Goal: Task Accomplishment & Management: Manage account settings

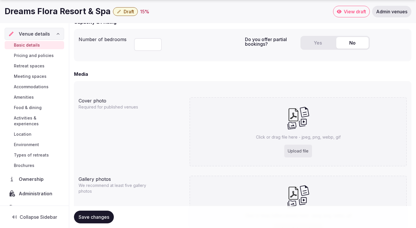
scroll to position [390, 0]
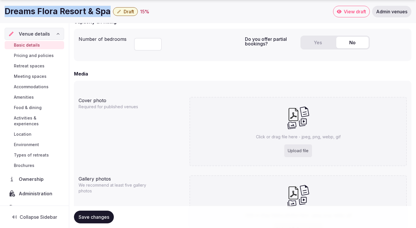
drag, startPoint x: 109, startPoint y: 14, endPoint x: 4, endPoint y: 12, distance: 105.2
click at [4, 12] on div "Dreams Flora Resort & Spa Draft 15 % View draft Admin venues" at bounding box center [208, 12] width 416 height 12
copy h1 "Dreams Flora Resort & Spa"
click at [294, 151] on div "Upload file" at bounding box center [298, 150] width 28 height 13
type input "**********"
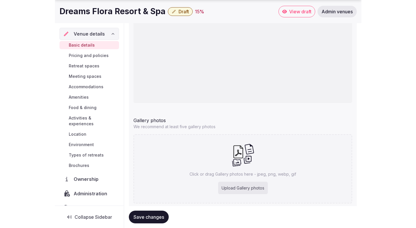
scroll to position [507, 0]
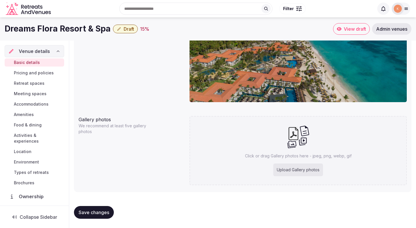
click at [286, 165] on div "Upload Gallery photos" at bounding box center [298, 169] width 50 height 13
type input "**********"
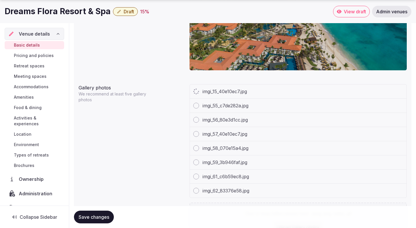
scroll to position [590, 0]
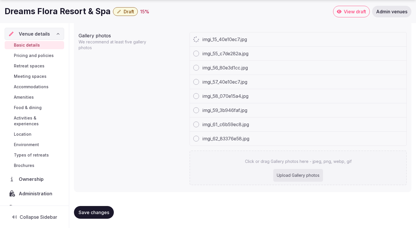
click at [287, 178] on div "Upload Gallery photos" at bounding box center [298, 175] width 50 height 13
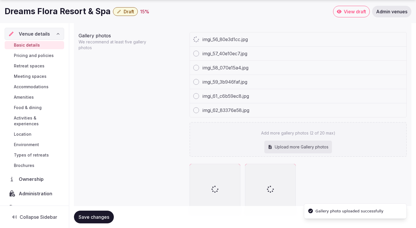
type input "**********"
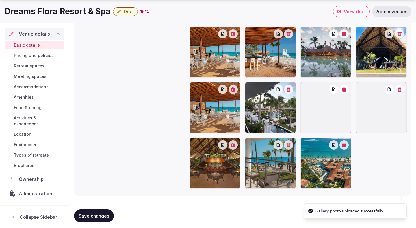
scroll to position [657, 0]
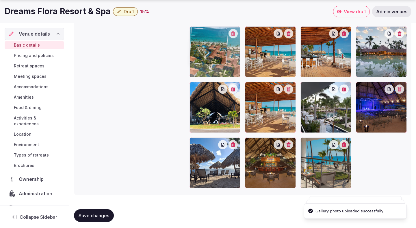
drag, startPoint x: 337, startPoint y: 155, endPoint x: 240, endPoint y: 70, distance: 128.8
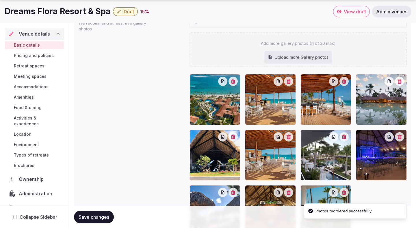
scroll to position [616, 0]
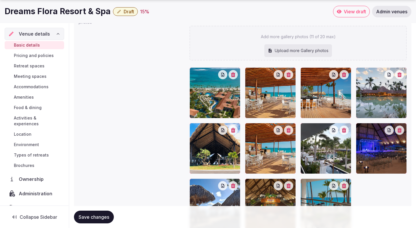
click at [290, 133] on button "button" at bounding box center [288, 129] width 9 height 9
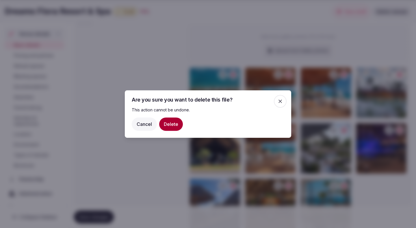
click at [282, 100] on icon "button" at bounding box center [280, 101] width 6 height 6
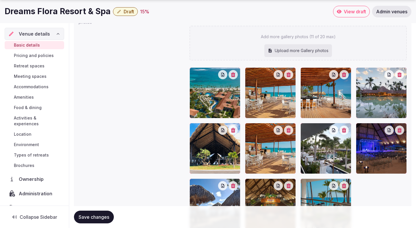
click at [288, 130] on icon "button" at bounding box center [289, 130] width 4 height 5
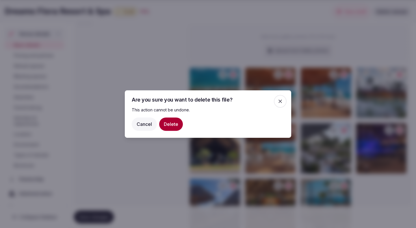
click at [281, 101] on icon "button" at bounding box center [280, 101] width 6 height 6
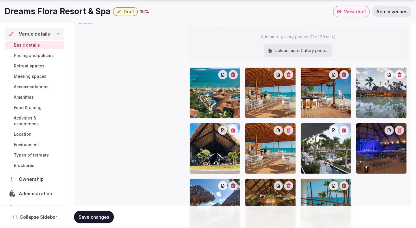
click at [290, 133] on button "button" at bounding box center [288, 129] width 9 height 9
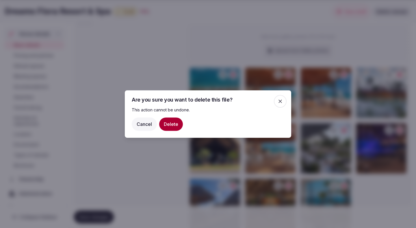
click at [176, 121] on button "Delete" at bounding box center [171, 123] width 24 height 13
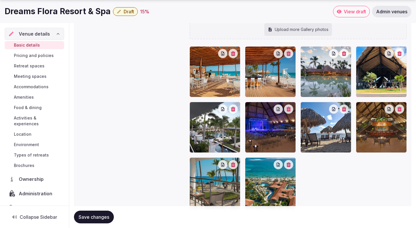
scroll to position [649, 0]
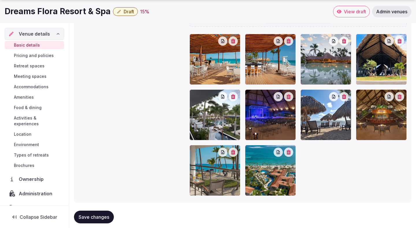
drag, startPoint x: 269, startPoint y: 168, endPoint x: 221, endPoint y: 66, distance: 112.8
click at [221, 66] on div at bounding box center [298, 115] width 217 height 162
drag, startPoint x: 251, startPoint y: 178, endPoint x: 210, endPoint y: 89, distance: 97.3
click at [210, 89] on div at bounding box center [298, 115] width 217 height 162
drag, startPoint x: 256, startPoint y: 166, endPoint x: 248, endPoint y: 156, distance: 13.6
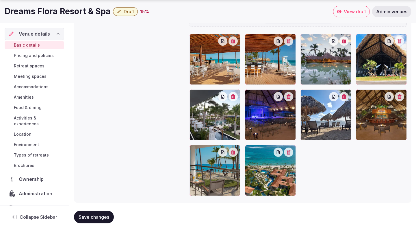
click at [248, 156] on div at bounding box center [270, 170] width 51 height 51
drag, startPoint x: 249, startPoint y: 151, endPoint x: 207, endPoint y: 72, distance: 89.8
click at [207, 72] on div at bounding box center [298, 115] width 217 height 162
drag, startPoint x: 266, startPoint y: 167, endPoint x: 245, endPoint y: 129, distance: 43.2
click at [245, 129] on div at bounding box center [298, 115] width 217 height 162
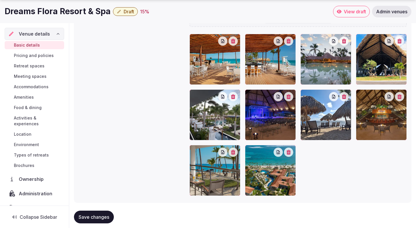
drag, startPoint x: 251, startPoint y: 152, endPoint x: 226, endPoint y: 83, distance: 73.8
click at [226, 83] on div at bounding box center [298, 115] width 217 height 162
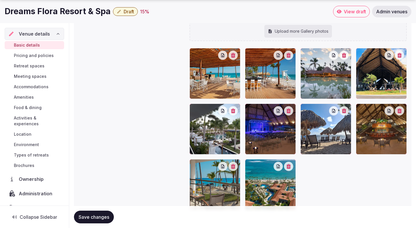
scroll to position [638, 0]
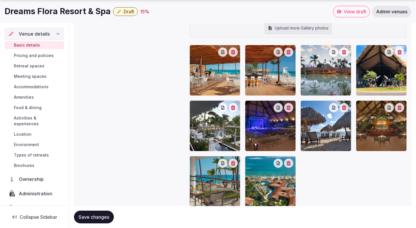
drag, startPoint x: 217, startPoint y: 86, endPoint x: 268, endPoint y: 166, distance: 94.8
click at [268, 166] on div at bounding box center [298, 126] width 217 height 162
drag, startPoint x: 272, startPoint y: 187, endPoint x: 208, endPoint y: 85, distance: 120.6
click at [208, 85] on div at bounding box center [298, 126] width 217 height 162
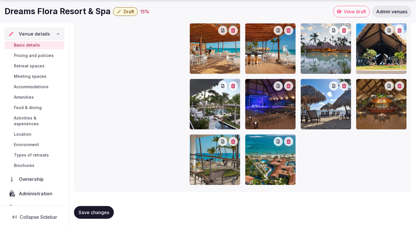
click at [101, 209] on button "Save changes" at bounding box center [94, 212] width 40 height 13
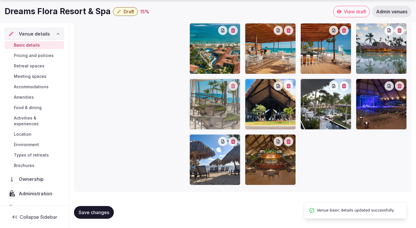
drag, startPoint x: 262, startPoint y: 155, endPoint x: 219, endPoint y: 90, distance: 78.5
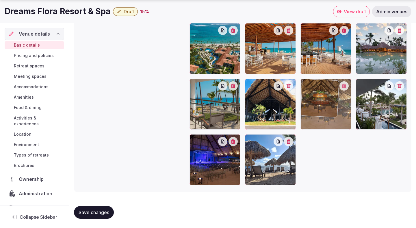
drag, startPoint x: 280, startPoint y: 156, endPoint x: 317, endPoint y: 108, distance: 59.9
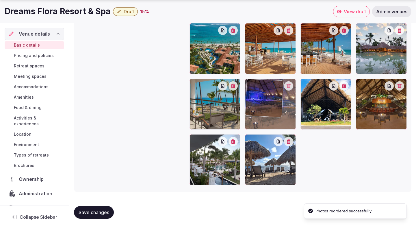
drag, startPoint x: 228, startPoint y: 156, endPoint x: 266, endPoint y: 117, distance: 55.0
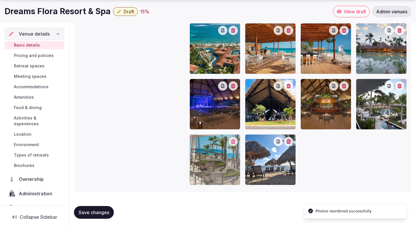
drag, startPoint x: 239, startPoint y: 108, endPoint x: 231, endPoint y: 158, distance: 50.5
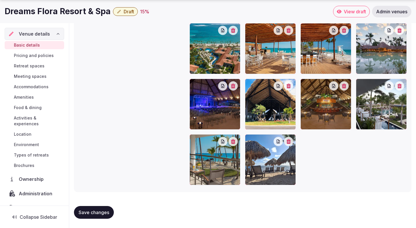
click at [107, 210] on span "Save changes" at bounding box center [94, 212] width 31 height 6
click at [95, 211] on span "Save changes" at bounding box center [94, 212] width 31 height 6
click at [103, 213] on span "Save changes" at bounding box center [94, 212] width 31 height 6
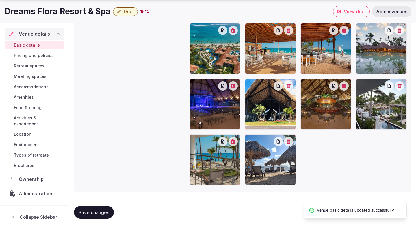
click at [358, 166] on div at bounding box center [298, 104] width 217 height 162
click at [47, 56] on span "Pricing and policies" at bounding box center [34, 56] width 40 height 6
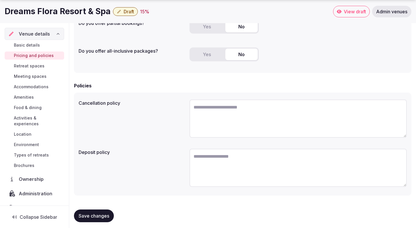
scroll to position [127, 0]
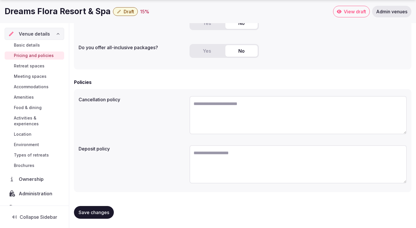
click at [40, 66] on span "Retreat spaces" at bounding box center [29, 66] width 31 height 6
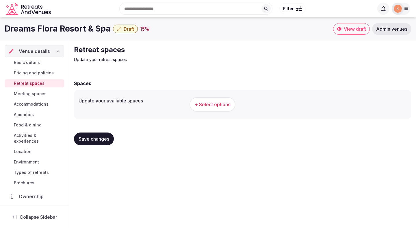
click at [206, 105] on span "+ Select options" at bounding box center [213, 104] width 36 height 6
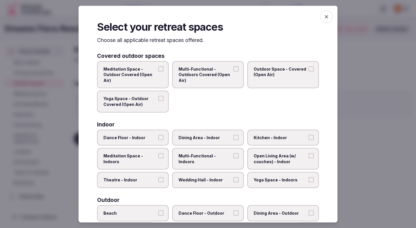
click at [280, 72] on span "Outdoor Space - Covered (Open Air)" at bounding box center [280, 71] width 53 height 11
click at [309, 71] on button "Outdoor Space - Covered (Open Air)" at bounding box center [311, 68] width 5 height 5
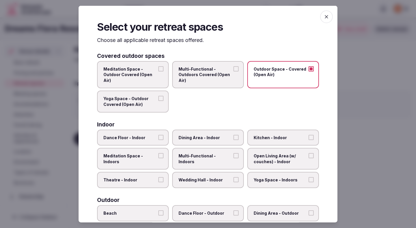
click at [201, 80] on span "Multi-Functional - Outdoors Covered (Open Air)" at bounding box center [205, 74] width 53 height 17
click at [233, 71] on button "Multi-Functional - Outdoors Covered (Open Air)" at bounding box center [235, 68] width 5 height 5
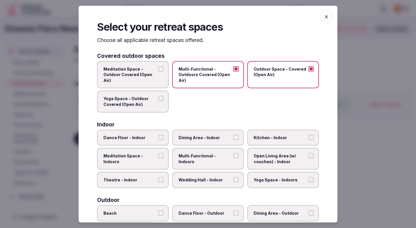
click at [147, 68] on span "Meditation Space - Outdoor Covered (Open Air)" at bounding box center [129, 74] width 53 height 17
click at [158, 68] on button "Meditation Space - Outdoor Covered (Open Air)" at bounding box center [160, 68] width 5 height 5
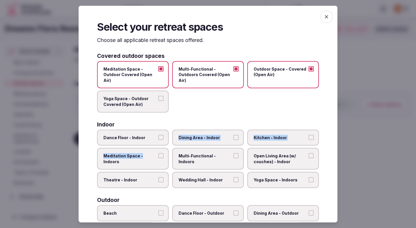
drag, startPoint x: 146, startPoint y: 157, endPoint x: 156, endPoint y: 138, distance: 21.8
click at [156, 138] on div "Dance Floor - Indoor Dining Area - Indoor Kitchen - Indoor Meditation Space - I…" at bounding box center [208, 158] width 222 height 58
click at [154, 136] on span "Dance Floor - Indoor" at bounding box center [129, 137] width 53 height 6
click at [158, 136] on button "Dance Floor - Indoor" at bounding box center [160, 136] width 5 height 5
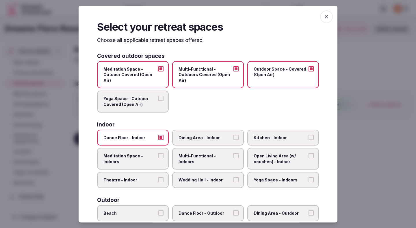
click at [154, 137] on span "Dance Floor - Indoor" at bounding box center [129, 137] width 53 height 6
click at [158, 137] on button "Dance Floor - Indoor" at bounding box center [160, 136] width 5 height 5
click at [152, 178] on span "Theatre - Indoor" at bounding box center [129, 180] width 53 height 6
click at [158, 178] on button "Theatre - Indoor" at bounding box center [160, 179] width 5 height 5
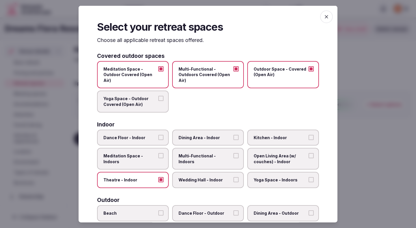
click at [209, 130] on label "Dining Area - Indoor" at bounding box center [208, 137] width 72 height 16
click at [233, 134] on button "Dining Area - Indoor" at bounding box center [235, 136] width 5 height 5
click at [209, 133] on label "Dining Area - Indoor" at bounding box center [208, 137] width 72 height 16
click at [233, 134] on button "Dining Area - Indoor" at bounding box center [235, 136] width 5 height 5
click at [209, 138] on span "Dining Area - Indoor" at bounding box center [205, 137] width 53 height 6
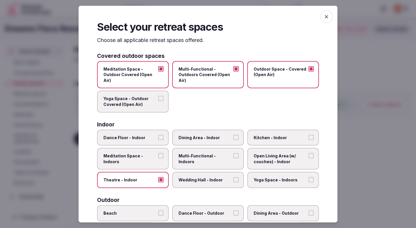
click at [233, 138] on button "Dining Area - Indoor" at bounding box center [235, 136] width 5 height 5
click at [209, 155] on span "Multi-Functional - Indoors" at bounding box center [205, 158] width 53 height 11
click at [233, 155] on button "Multi-Functional - Indoors" at bounding box center [235, 155] width 5 height 5
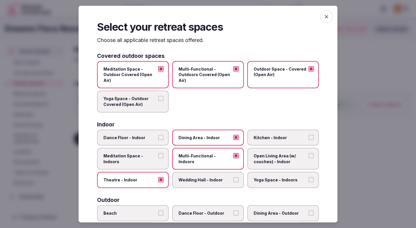
click at [209, 179] on span "Wedding Hall - Indoor" at bounding box center [205, 180] width 53 height 6
click at [233, 179] on button "Wedding Hall - Indoor" at bounding box center [235, 179] width 5 height 5
click at [276, 156] on span "Open Living Area (w/ couches) - Indoor" at bounding box center [280, 158] width 53 height 11
click at [309, 156] on button "Open Living Area (w/ couches) - Indoor" at bounding box center [311, 155] width 5 height 5
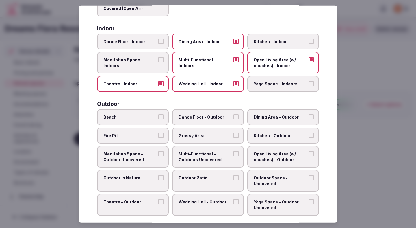
scroll to position [97, 0]
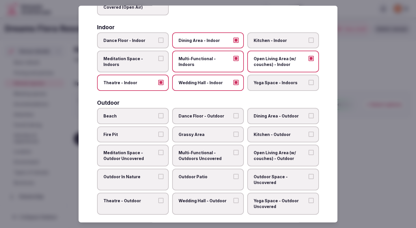
click at [143, 112] on label "Beach" at bounding box center [133, 116] width 72 height 16
click at [158, 113] on button "Beach" at bounding box center [160, 115] width 5 height 5
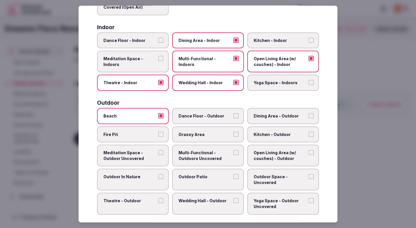
click at [152, 181] on label "Outdoor In Nature" at bounding box center [133, 179] width 72 height 22
click at [158, 179] on button "Outdoor In Nature" at bounding box center [160, 176] width 5 height 5
click at [195, 182] on label "Outdoor Patio" at bounding box center [208, 179] width 72 height 22
click at [233, 179] on button "Outdoor Patio" at bounding box center [235, 176] width 5 height 5
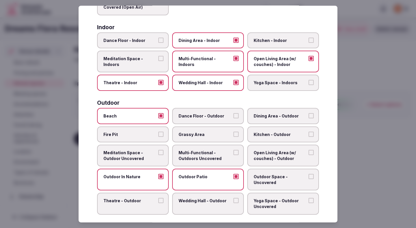
click at [216, 130] on label "Grassy Area" at bounding box center [208, 134] width 72 height 16
click at [233, 131] on button "Grassy Area" at bounding box center [235, 133] width 5 height 5
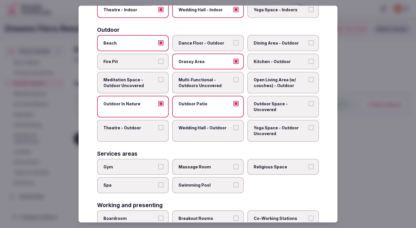
scroll to position [188, 0]
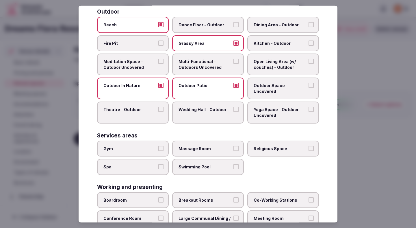
click at [230, 112] on span "Wedding Hall - Outdoor" at bounding box center [205, 110] width 53 height 6
click at [233, 112] on button "Wedding Hall - Outdoor" at bounding box center [235, 109] width 5 height 5
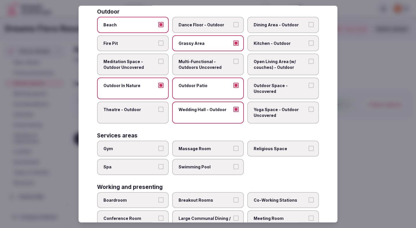
click at [153, 108] on span "Theatre - Outdoor" at bounding box center [129, 110] width 53 height 6
click at [158, 108] on button "Theatre - Outdoor" at bounding box center [160, 109] width 5 height 5
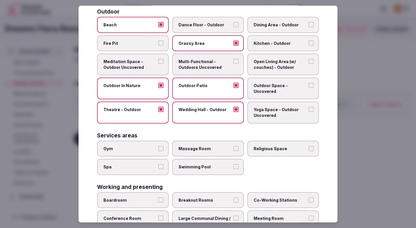
click at [154, 152] on label "Gym" at bounding box center [133, 148] width 72 height 16
click at [158, 151] on button "Gym" at bounding box center [160, 147] width 5 height 5
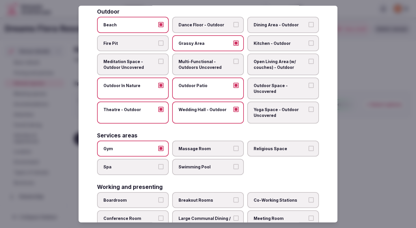
click at [181, 167] on span "Swimming Pool" at bounding box center [205, 167] width 53 height 6
click at [233, 167] on button "Swimming Pool" at bounding box center [235, 166] width 5 height 5
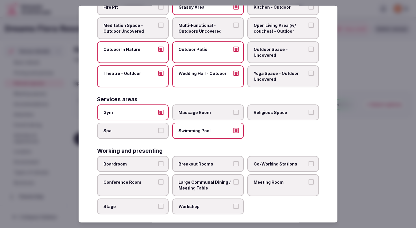
scroll to position [230, 0]
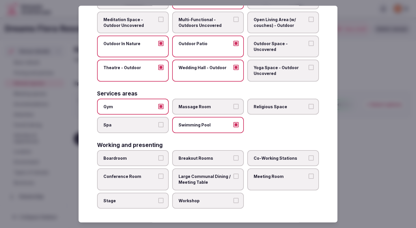
click at [191, 160] on span "Breakout Rooms" at bounding box center [205, 158] width 53 height 6
click at [233, 160] on button "Breakout Rooms" at bounding box center [235, 157] width 5 height 5
click at [150, 181] on label "Conference Room" at bounding box center [133, 179] width 72 height 22
click at [158, 179] on button "Conference Room" at bounding box center [160, 175] width 5 height 5
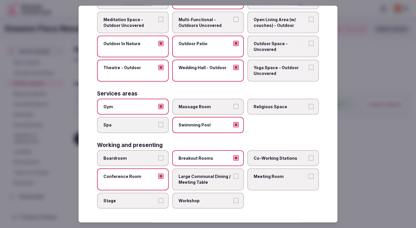
click at [259, 179] on label "Meeting Room" at bounding box center [283, 179] width 72 height 22
click at [309, 179] on button "Meeting Room" at bounding box center [311, 175] width 5 height 5
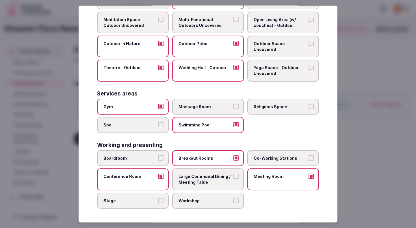
click at [192, 203] on label "Workshop" at bounding box center [208, 200] width 72 height 16
click at [233, 203] on button "Workshop" at bounding box center [235, 199] width 5 height 5
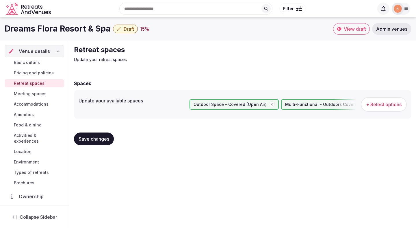
click at [106, 136] on span "Save changes" at bounding box center [94, 139] width 31 height 6
click at [99, 136] on span "Save changes" at bounding box center [94, 139] width 31 height 6
click at [39, 94] on span "Meeting spaces" at bounding box center [30, 94] width 33 height 6
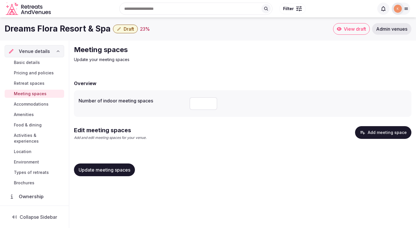
click at [206, 101] on input "number" at bounding box center [204, 103] width 28 height 13
type input "*"
click at [196, 147] on div "Edit meeting spaces Add and edit meeting spaces for your venue. Add meeting spa…" at bounding box center [242, 137] width 337 height 23
click at [133, 165] on button "Update meeting spaces" at bounding box center [104, 169] width 61 height 13
click at [130, 168] on span "Update meeting spaces" at bounding box center [105, 170] width 52 height 6
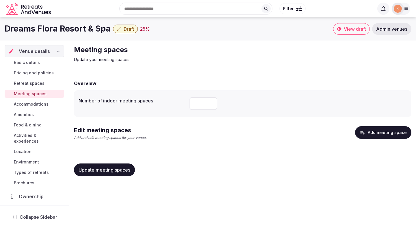
click at [117, 165] on button "Update meeting spaces" at bounding box center [104, 169] width 61 height 13
click at [119, 170] on span "Update meeting spaces" at bounding box center [105, 170] width 52 height 6
click at [377, 136] on button "Add meeting space" at bounding box center [383, 132] width 56 height 13
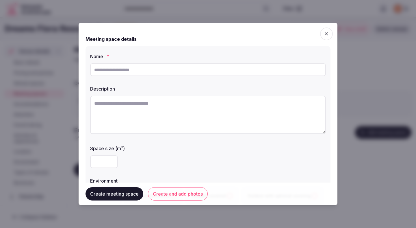
click at [161, 69] on input "text" at bounding box center [208, 69] width 236 height 13
type input "*"
type input "**********"
click at [166, 115] on textarea at bounding box center [208, 115] width 236 height 38
paste textarea "**********"
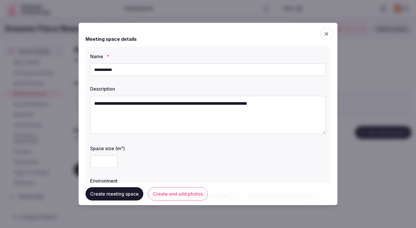
type textarea "**********"
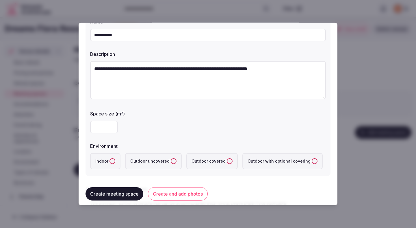
scroll to position [55, 0]
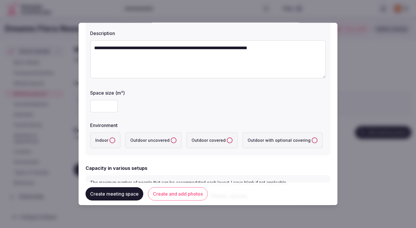
click at [101, 107] on input "number" at bounding box center [104, 106] width 28 height 13
type input "***"
click at [101, 142] on label "Indoor" at bounding box center [105, 140] width 30 height 16
click at [109, 142] on button "Indoor" at bounding box center [112, 140] width 6 height 6
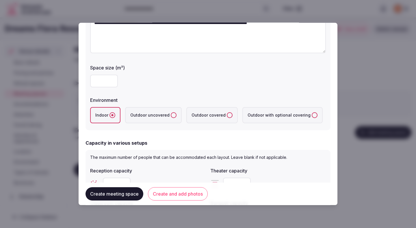
scroll to position [82, 0]
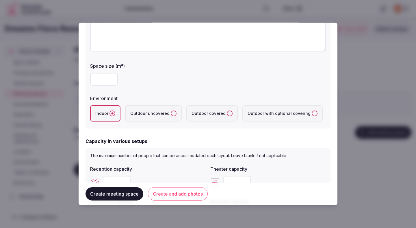
click at [207, 114] on label "Outdoor covered" at bounding box center [211, 113] width 51 height 16
click at [227, 114] on covered "Outdoor covered" at bounding box center [230, 113] width 6 height 6
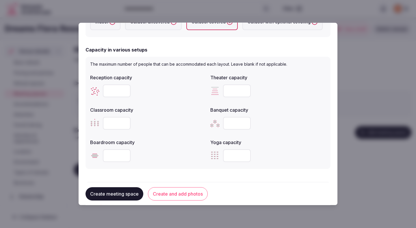
scroll to position [177, 0]
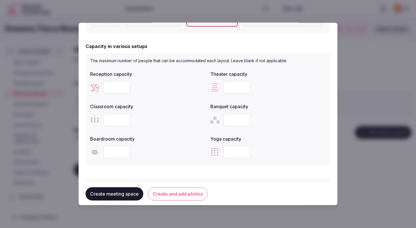
click at [119, 87] on input "number" at bounding box center [117, 87] width 28 height 13
type input "***"
click at [228, 90] on input "number" at bounding box center [237, 87] width 28 height 13
type input "***"
click at [120, 119] on input "number" at bounding box center [117, 119] width 28 height 13
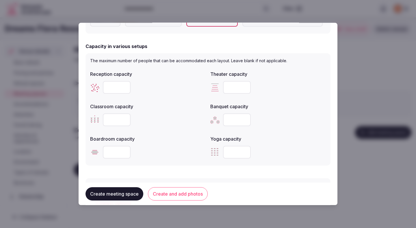
type input "***"
click at [172, 129] on div "Reception capacity *** Theater capacity *** Classroom capacity *** Banquet capa…" at bounding box center [208, 114] width 236 height 92
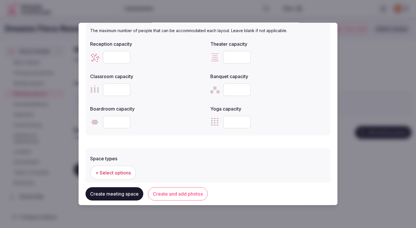
scroll to position [282, 0]
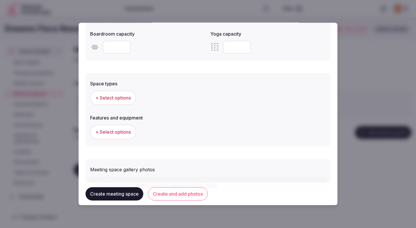
click at [122, 102] on button "+ Select options" at bounding box center [113, 97] width 46 height 14
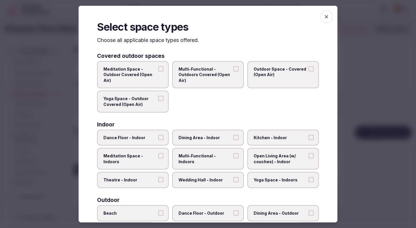
click at [127, 77] on span "Meditation Space - Outdoor Covered (Open Air)" at bounding box center [129, 74] width 53 height 17
click at [158, 71] on button "Meditation Space - Outdoor Covered (Open Air)" at bounding box center [160, 68] width 5 height 5
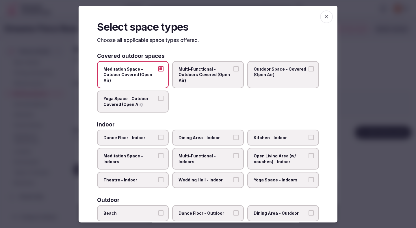
click at [193, 64] on label "Multi-Functional - Outdoors Covered (Open Air)" at bounding box center [208, 74] width 72 height 27
click at [233, 66] on button "Multi-Functional - Outdoors Covered (Open Air)" at bounding box center [235, 68] width 5 height 5
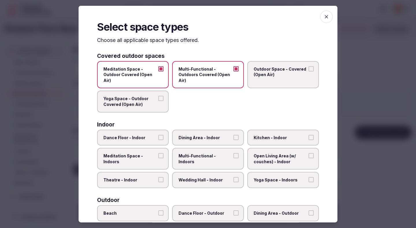
click at [267, 70] on span "Outdoor Space - Covered (Open Air)" at bounding box center [280, 71] width 53 height 11
click at [309, 70] on button "Outdoor Space - Covered (Open Air)" at bounding box center [311, 68] width 5 height 5
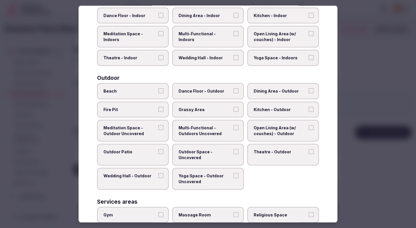
scroll to position [164, 0]
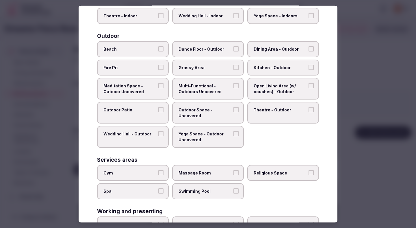
click at [186, 107] on span "Outdoor Space - Uncovered" at bounding box center [205, 112] width 53 height 11
click at [233, 107] on button "Outdoor Space - Uncovered" at bounding box center [235, 109] width 5 height 5
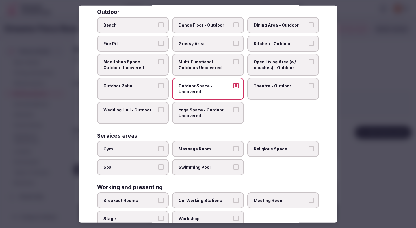
scroll to position [206, 0]
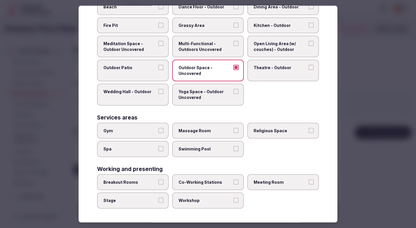
click at [138, 179] on span "Breakout Rooms" at bounding box center [129, 182] width 53 height 6
click at [158, 179] on button "Breakout Rooms" at bounding box center [160, 181] width 5 height 5
click at [260, 172] on div "Working and presenting Breakout Rooms Co-Working Stations Meeting Room Stage Wo…" at bounding box center [208, 187] width 222 height 42
click at [260, 178] on label "Meeting Room" at bounding box center [283, 182] width 72 height 16
click at [309, 179] on button "Meeting Room" at bounding box center [311, 181] width 5 height 5
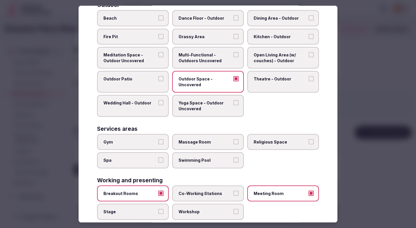
scroll to position [191, 0]
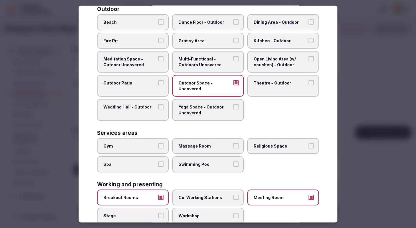
click at [150, 106] on span "Wedding Hall - Outdoor" at bounding box center [129, 107] width 53 height 6
click at [158, 106] on button "Wedding Hall - Outdoor" at bounding box center [160, 106] width 5 height 5
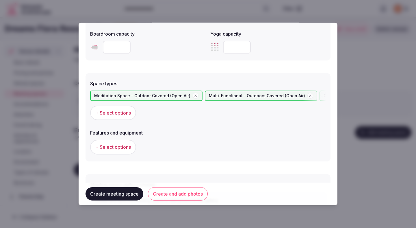
scroll to position [326, 0]
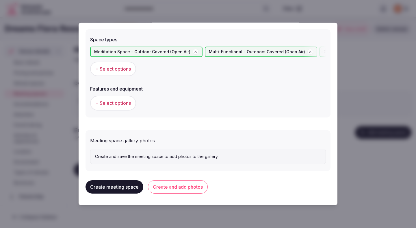
click at [126, 106] on span "+ Select options" at bounding box center [113, 103] width 36 height 6
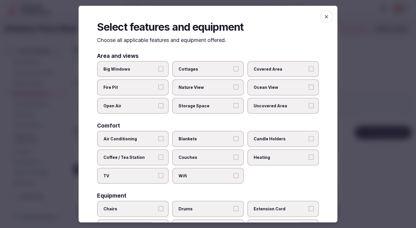
click at [146, 106] on span "Open Air" at bounding box center [129, 106] width 53 height 6
click at [158, 106] on button "Open Air" at bounding box center [160, 105] width 5 height 5
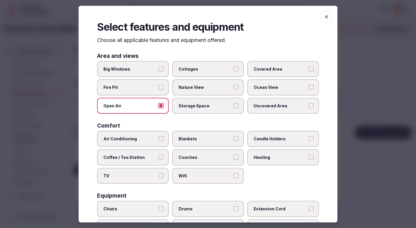
click at [217, 92] on label "Nature View" at bounding box center [208, 87] width 72 height 16
click at [233, 90] on button "Nature View" at bounding box center [235, 86] width 5 height 5
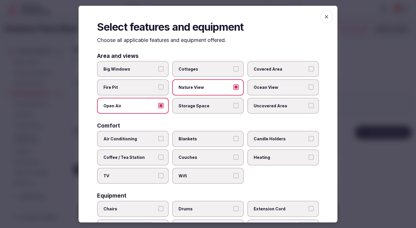
click at [261, 67] on span "Covered Area" at bounding box center [280, 69] width 53 height 6
click at [309, 67] on button "Covered Area" at bounding box center [311, 68] width 5 height 5
click at [263, 83] on label "Ocean View" at bounding box center [283, 87] width 72 height 16
click at [309, 84] on button "Ocean View" at bounding box center [311, 86] width 5 height 5
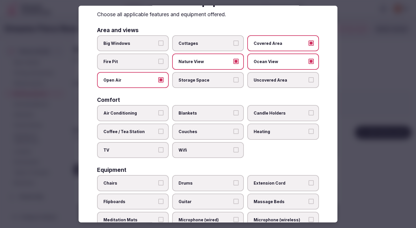
scroll to position [29, 0]
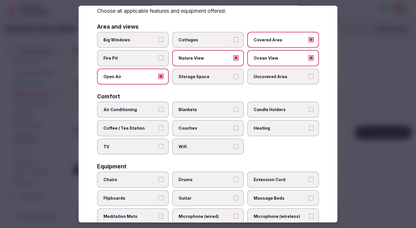
click at [188, 146] on span "Wifi" at bounding box center [205, 146] width 53 height 6
click at [233, 146] on button "Wifi" at bounding box center [235, 145] width 5 height 5
click at [266, 104] on label "Candle Holders" at bounding box center [283, 109] width 72 height 16
click at [309, 107] on button "Candle Holders" at bounding box center [311, 109] width 5 height 5
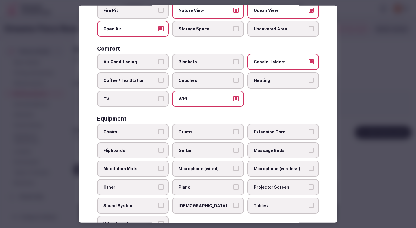
scroll to position [88, 0]
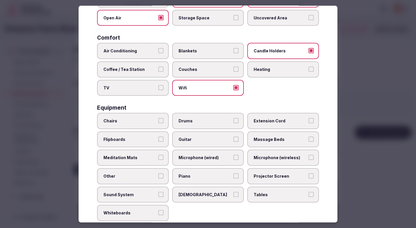
click at [224, 91] on label "Wifi" at bounding box center [208, 87] width 72 height 16
click at [233, 90] on button "Wifi" at bounding box center [235, 87] width 5 height 5
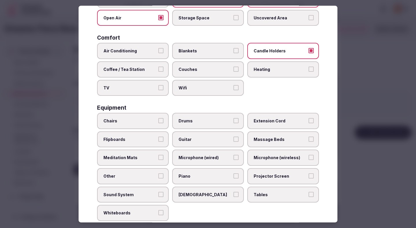
click at [137, 124] on label "Chairs" at bounding box center [133, 121] width 72 height 16
click at [158, 123] on button "Chairs" at bounding box center [160, 120] width 5 height 5
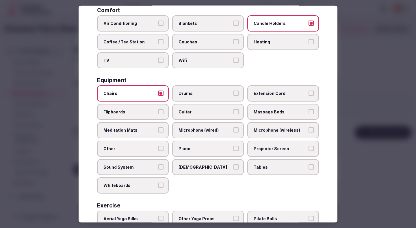
scroll to position [120, 0]
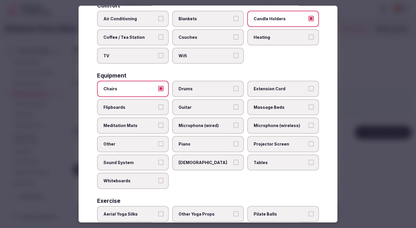
click at [134, 163] on span "Sound System" at bounding box center [129, 162] width 53 height 6
click at [158, 163] on button "Sound System" at bounding box center [160, 161] width 5 height 5
click at [202, 161] on span "Sunbeds" at bounding box center [205, 162] width 53 height 6
click at [233, 161] on button "Sunbeds" at bounding box center [235, 161] width 5 height 5
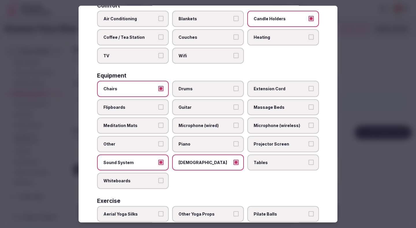
click at [219, 163] on span "Sunbeds" at bounding box center [205, 162] width 53 height 6
click at [233, 163] on button "Sunbeds" at bounding box center [235, 161] width 5 height 5
click at [274, 164] on span "Tables" at bounding box center [280, 162] width 53 height 6
click at [309, 164] on button "Tables" at bounding box center [311, 161] width 5 height 5
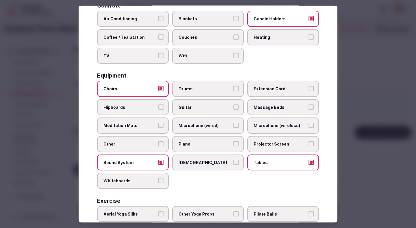
click at [272, 141] on span "Projector Screen" at bounding box center [280, 144] width 53 height 6
click at [309, 141] on button "Projector Screen" at bounding box center [311, 143] width 5 height 5
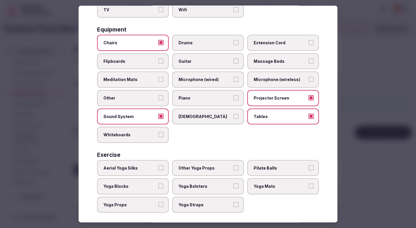
scroll to position [170, 0]
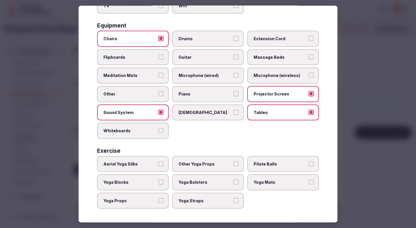
click at [356, 124] on div at bounding box center [208, 114] width 416 height 228
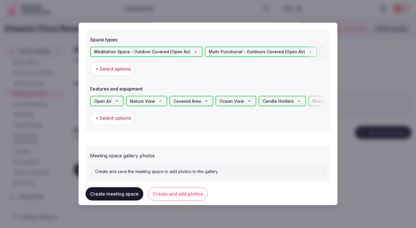
scroll to position [341, 0]
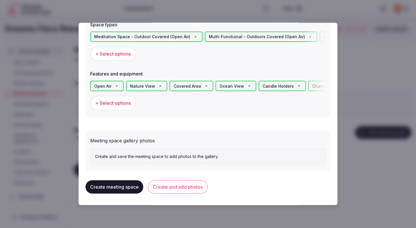
click at [185, 184] on button "Create and add photos" at bounding box center [178, 186] width 60 height 13
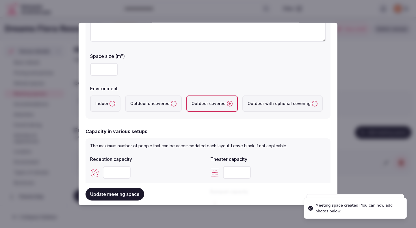
scroll to position [0, 0]
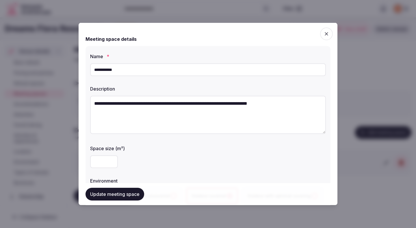
click at [101, 73] on input "**********" at bounding box center [208, 69] width 236 height 13
click at [100, 72] on input "**********" at bounding box center [208, 69] width 236 height 13
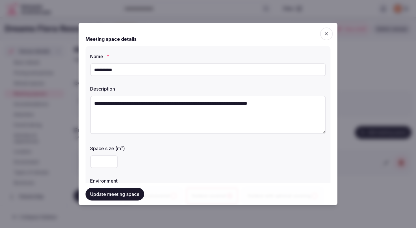
click at [100, 72] on input "**********" at bounding box center [208, 69] width 236 height 13
type input "*********"
type input "****"
click at [99, 117] on textarea "**********" at bounding box center [208, 115] width 236 height 38
click at [147, 113] on textarea "**********" at bounding box center [208, 115] width 236 height 38
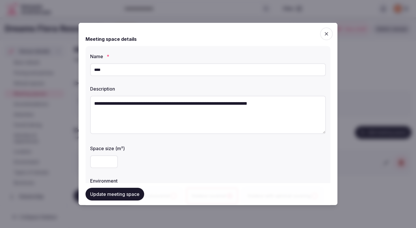
click at [136, 109] on textarea "**********" at bounding box center [208, 115] width 236 height 38
paste textarea
click at [182, 105] on textarea "**********" at bounding box center [208, 115] width 236 height 38
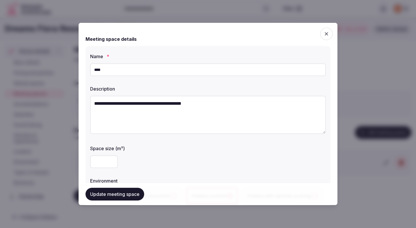
click at [182, 105] on textarea "**********" at bounding box center [208, 115] width 236 height 38
type textarea "**********"
click at [225, 155] on div "***" at bounding box center [208, 161] width 236 height 13
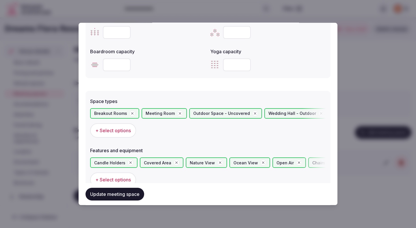
scroll to position [394, 0]
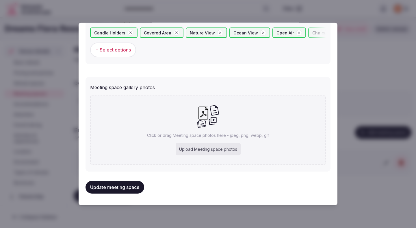
click at [135, 187] on button "Update meeting space" at bounding box center [115, 187] width 59 height 13
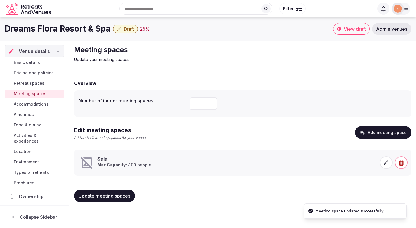
click at [383, 163] on span at bounding box center [386, 162] width 13 height 13
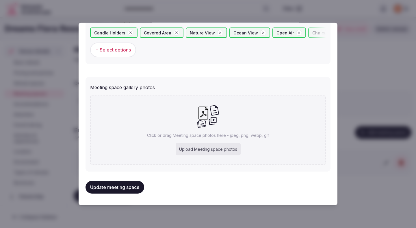
click at [226, 147] on div "Upload Meeting space photos" at bounding box center [208, 149] width 65 height 13
click at [191, 150] on div "Upload Meeting space photos" at bounding box center [208, 149] width 65 height 13
type input "**********"
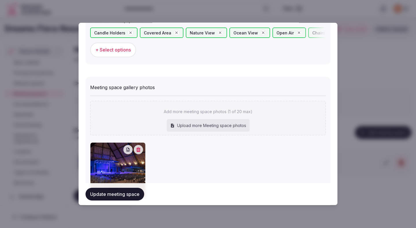
click at [133, 193] on button "Update meeting space" at bounding box center [115, 193] width 59 height 13
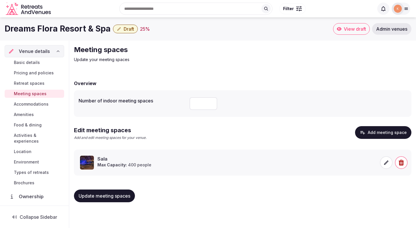
click at [126, 191] on button "Update meeting spaces" at bounding box center [104, 195] width 61 height 13
click at [43, 103] on span "Accommodations" at bounding box center [31, 104] width 35 height 6
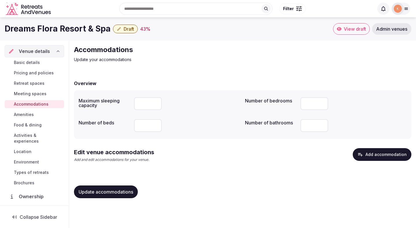
click at [376, 152] on button "Add accommodation" at bounding box center [382, 154] width 59 height 13
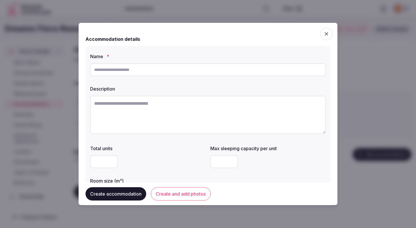
click at [131, 73] on input "text" at bounding box center [208, 69] width 236 height 13
paste input "**********"
type input "**********"
click at [146, 108] on textarea at bounding box center [208, 115] width 236 height 38
paste textarea "**********"
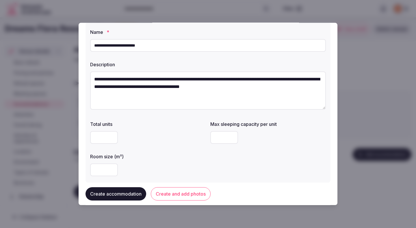
scroll to position [33, 0]
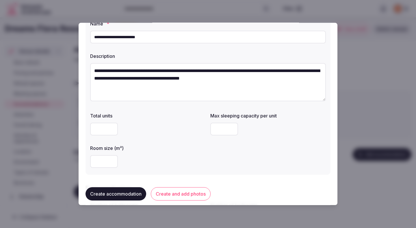
type textarea "**********"
click at [100, 131] on input "number" at bounding box center [104, 128] width 28 height 13
click at [106, 159] on input "number" at bounding box center [104, 161] width 28 height 13
type input "**"
click at [170, 154] on div "**" at bounding box center [148, 161] width 116 height 17
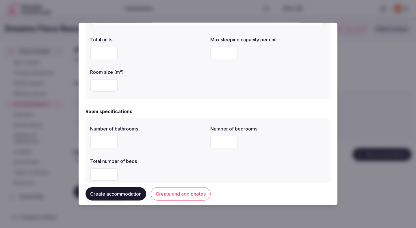
scroll to position [176, 0]
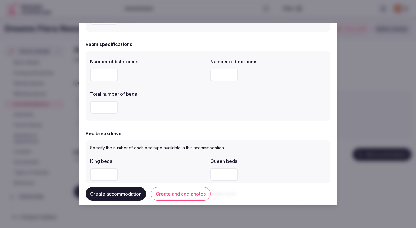
click at [110, 75] on input "number" at bounding box center [104, 74] width 28 height 13
type input "*"
click at [166, 86] on div "Number of bathrooms * Number of bedrooms * Total number of beds *" at bounding box center [208, 86] width 236 height 60
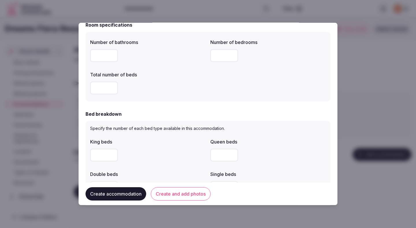
scroll to position [196, 0]
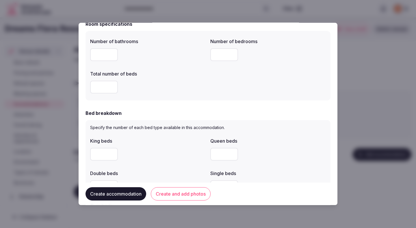
click at [183, 88] on div "*" at bounding box center [148, 87] width 116 height 13
click at [187, 111] on div "Bed breakdown" at bounding box center [208, 112] width 245 height 7
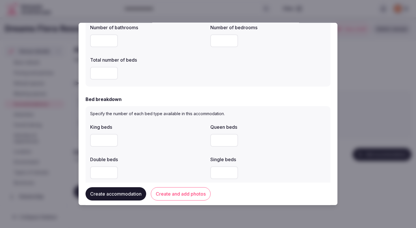
scroll to position [209, 0]
click at [102, 138] on input "number" at bounding box center [104, 140] width 28 height 13
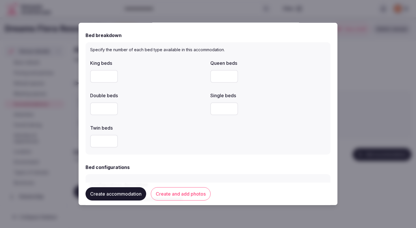
scroll to position [275, 0]
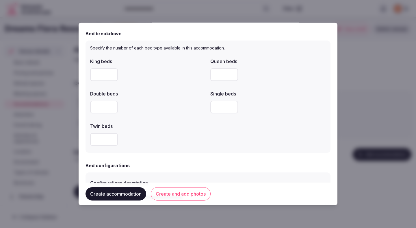
type input "*"
click at [162, 160] on form "**********" at bounding box center [208, 83] width 245 height 659
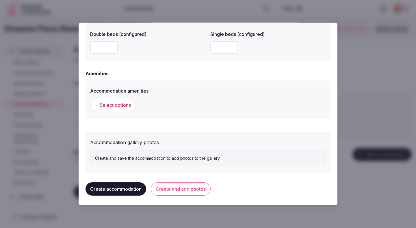
scroll to position [518, 0]
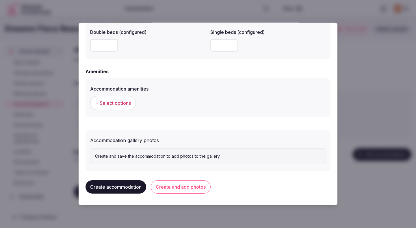
click at [125, 100] on span "+ Select options" at bounding box center [113, 103] width 36 height 6
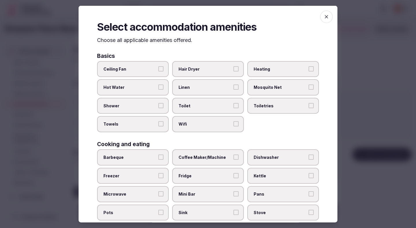
click at [148, 72] on label "Ceiling Fan" at bounding box center [133, 69] width 72 height 16
click at [158, 71] on button "Ceiling Fan" at bounding box center [160, 68] width 5 height 5
click at [148, 88] on span "Hot Water" at bounding box center [129, 87] width 53 height 6
click at [158, 88] on button "Hot Water" at bounding box center [160, 86] width 5 height 5
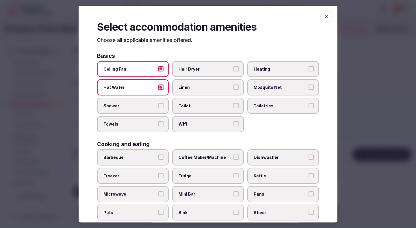
click at [148, 101] on label "Shower" at bounding box center [133, 105] width 72 height 16
click at [158, 103] on button "Shower" at bounding box center [160, 105] width 5 height 5
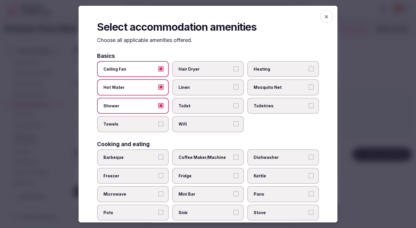
click at [149, 104] on span "Shower" at bounding box center [129, 106] width 53 height 6
click at [158, 104] on button "Shower" at bounding box center [160, 105] width 5 height 5
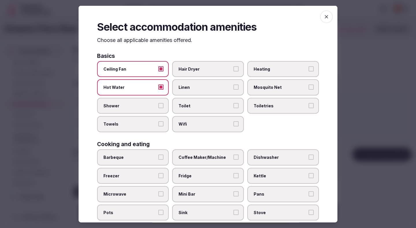
click at [149, 129] on label "Towels" at bounding box center [133, 124] width 72 height 16
click at [158, 126] on button "Towels" at bounding box center [160, 123] width 5 height 5
click at [198, 92] on label "Linen" at bounding box center [208, 87] width 72 height 16
click at [233, 90] on button "Linen" at bounding box center [235, 86] width 5 height 5
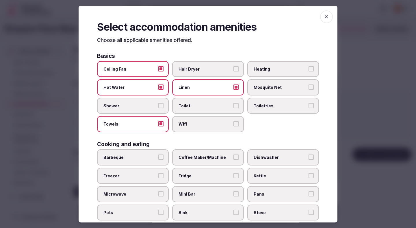
click at [198, 128] on label "Wifi" at bounding box center [208, 124] width 72 height 16
click at [233, 126] on button "Wifi" at bounding box center [235, 123] width 5 height 5
click at [266, 105] on span "Toiletries" at bounding box center [280, 106] width 53 height 6
click at [309, 105] on button "Toiletries" at bounding box center [311, 105] width 5 height 5
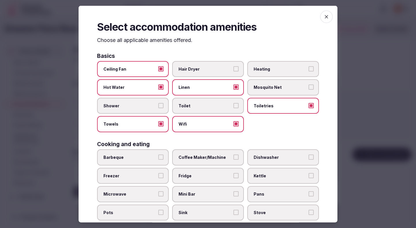
click at [268, 79] on label "Mosquito Net" at bounding box center [283, 87] width 72 height 16
click at [309, 84] on button "Mosquito Net" at bounding box center [311, 86] width 5 height 5
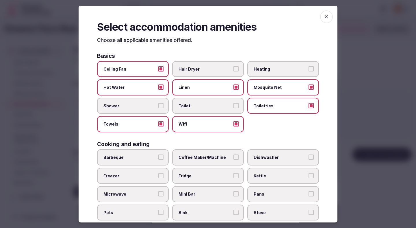
click at [269, 62] on label "Heating" at bounding box center [283, 69] width 72 height 16
click at [309, 66] on button "Heating" at bounding box center [311, 68] width 5 height 5
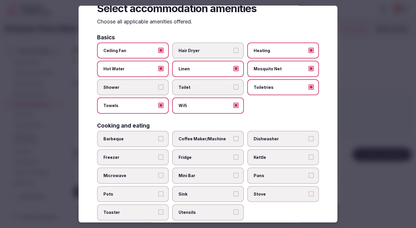
scroll to position [23, 0]
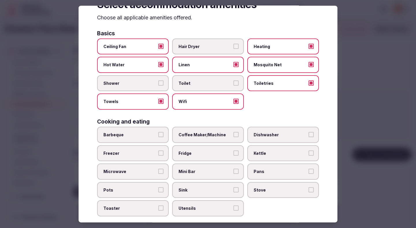
click at [215, 136] on span "Coffee Maker/Machine" at bounding box center [205, 135] width 53 height 6
click at [233, 136] on button "Coffee Maker/Machine" at bounding box center [235, 134] width 5 height 5
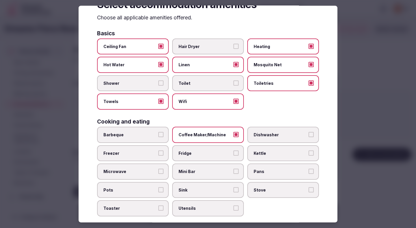
click at [210, 155] on span "Fridge" at bounding box center [205, 153] width 53 height 6
click at [233, 155] on button "Fridge" at bounding box center [235, 152] width 5 height 5
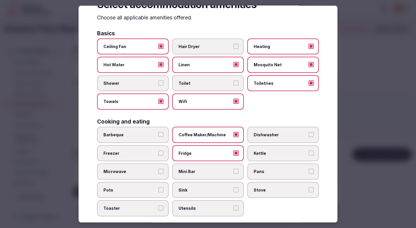
click at [208, 174] on label "Mini Bar" at bounding box center [208, 171] width 72 height 16
click at [233, 174] on button "Mini Bar" at bounding box center [235, 170] width 5 height 5
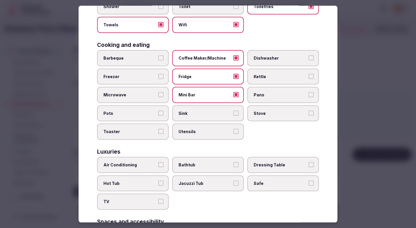
scroll to position [120, 0]
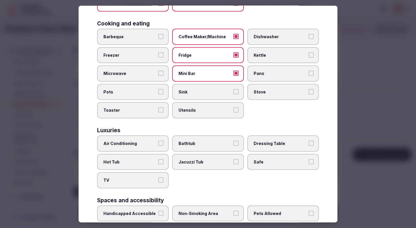
click at [140, 147] on label "Air Conditioning" at bounding box center [133, 143] width 72 height 16
click at [158, 146] on button "Air Conditioning" at bounding box center [160, 142] width 5 height 5
click at [140, 181] on span "TV" at bounding box center [129, 180] width 53 height 6
click at [158, 181] on button "TV" at bounding box center [160, 179] width 5 height 5
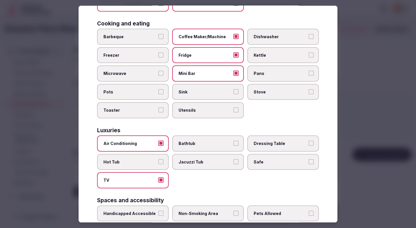
click at [257, 162] on span "Safe" at bounding box center [280, 162] width 53 height 6
click at [309, 162] on button "Safe" at bounding box center [311, 161] width 5 height 5
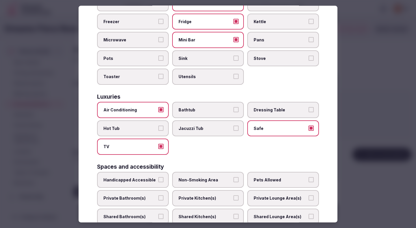
scroll to position [171, 0]
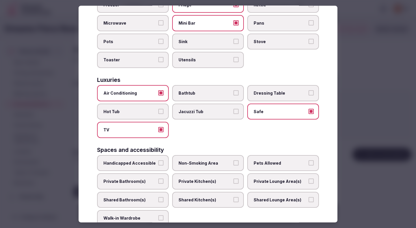
click at [199, 165] on span "Non-Smoking Area" at bounding box center [205, 163] width 53 height 6
click at [233, 165] on button "Non-Smoking Area" at bounding box center [235, 162] width 5 height 5
click at [147, 183] on span "Private Bathroom(s)" at bounding box center [129, 181] width 53 height 6
click at [158, 183] on button "Private Bathroom(s)" at bounding box center [160, 180] width 5 height 5
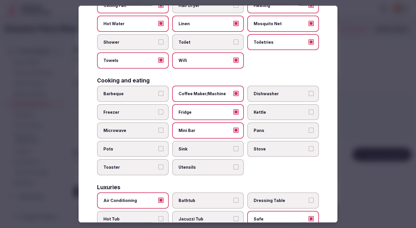
scroll to position [258, 0]
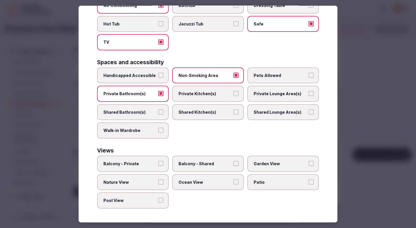
click at [352, 109] on div at bounding box center [208, 114] width 416 height 228
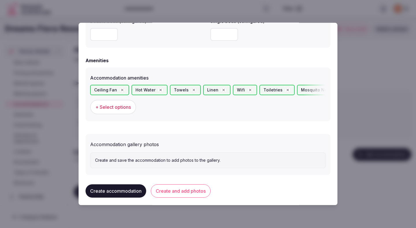
scroll to position [533, 0]
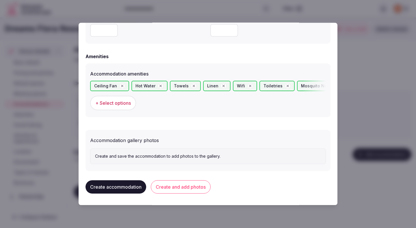
click at [186, 188] on button "Create and add photos" at bounding box center [181, 186] width 60 height 13
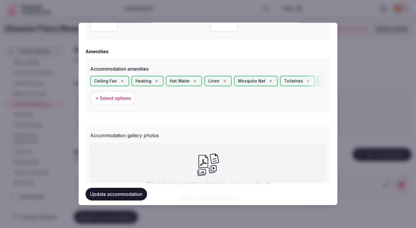
scroll to position [583, 0]
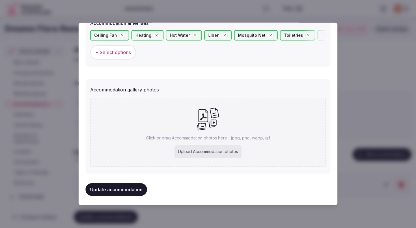
click at [198, 152] on div "Upload Accommodation photos" at bounding box center [207, 151] width 67 height 13
type input "**********"
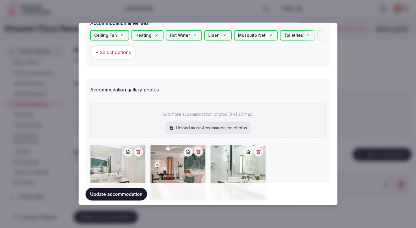
scroll to position [619, 0]
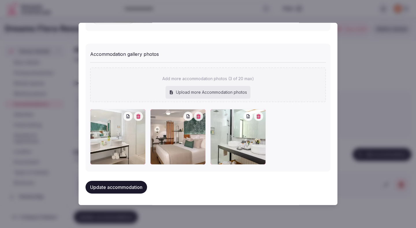
click at [134, 190] on button "Update accommodation" at bounding box center [117, 187] width 62 height 13
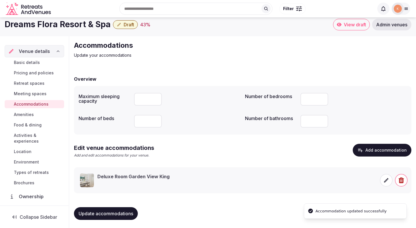
scroll to position [5, 0]
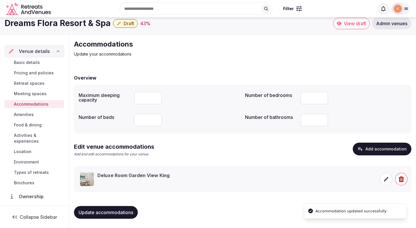
click at [385, 178] on icon at bounding box center [386, 179] width 6 height 6
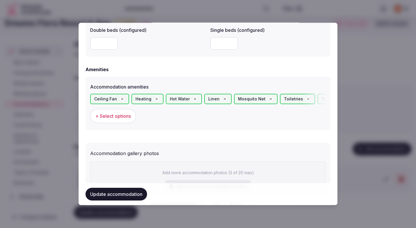
scroll to position [614, 0]
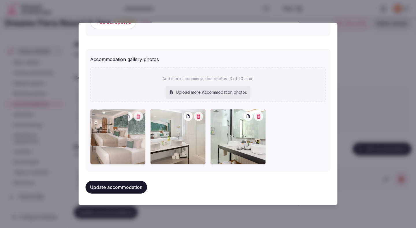
drag, startPoint x: 179, startPoint y: 131, endPoint x: 128, endPoint y: 135, distance: 50.7
click at [128, 135] on div at bounding box center [117, 136] width 55 height 55
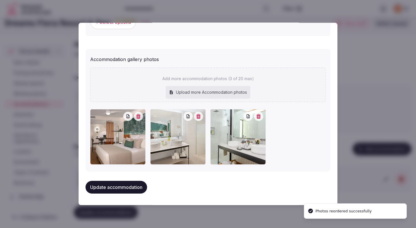
click at [128, 186] on button "Update accommodation" at bounding box center [117, 187] width 62 height 13
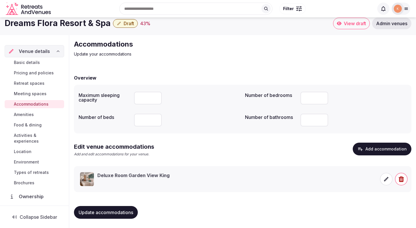
click at [32, 115] on span "Amenities" at bounding box center [24, 115] width 20 height 6
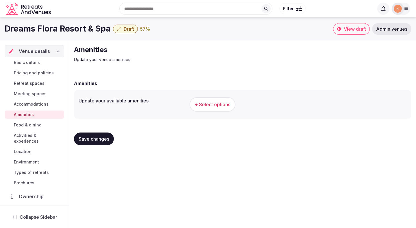
click at [220, 103] on span "+ Select options" at bounding box center [213, 104] width 36 height 6
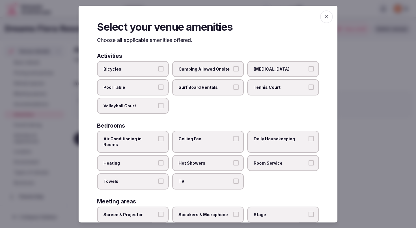
click at [153, 138] on span "Air Conditioning in Rooms" at bounding box center [129, 141] width 53 height 11
click at [158, 138] on button "Air Conditioning in Rooms" at bounding box center [160, 138] width 5 height 5
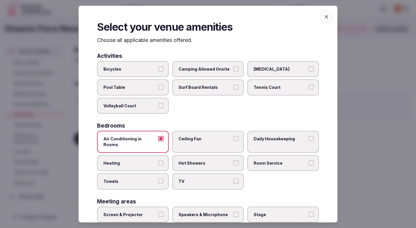
click at [147, 160] on label "Heating" at bounding box center [133, 163] width 72 height 16
click at [158, 160] on button "Heating" at bounding box center [160, 162] width 5 height 5
click at [143, 178] on span "Towels" at bounding box center [129, 181] width 53 height 6
click at [158, 178] on button "Towels" at bounding box center [160, 180] width 5 height 5
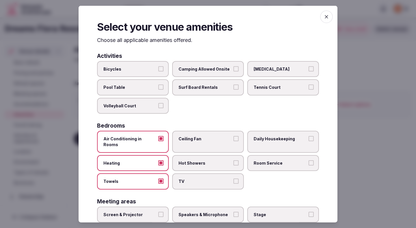
click at [211, 137] on span "Ceiling Fan" at bounding box center [205, 139] width 53 height 6
click at [233, 137] on button "Ceiling Fan" at bounding box center [235, 138] width 5 height 5
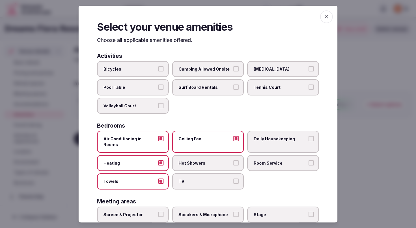
click at [202, 173] on label "TV" at bounding box center [208, 181] width 72 height 16
click at [233, 178] on button "TV" at bounding box center [235, 180] width 5 height 5
click at [271, 160] on span "Room Service" at bounding box center [280, 163] width 53 height 6
click at [309, 160] on button "Room Service" at bounding box center [311, 162] width 5 height 5
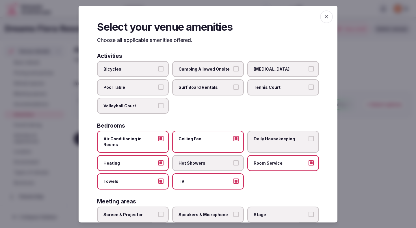
click at [233, 159] on label "Hot Showers" at bounding box center [208, 163] width 72 height 16
click at [233, 160] on button "Hot Showers" at bounding box center [235, 162] width 5 height 5
click at [266, 140] on span "Daily Housekeeping" at bounding box center [280, 139] width 53 height 6
click at [309, 140] on button "Daily Housekeeping" at bounding box center [311, 138] width 5 height 5
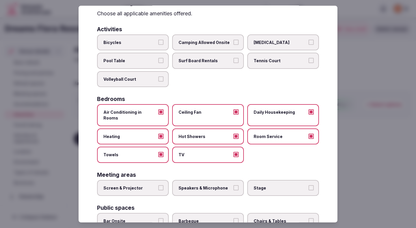
scroll to position [73, 0]
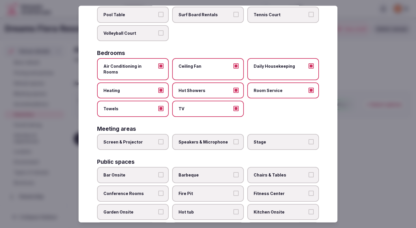
click at [161, 139] on label "Screen & Projector" at bounding box center [133, 141] width 72 height 16
click at [161, 139] on button "Screen & Projector" at bounding box center [160, 141] width 5 height 5
click at [191, 140] on label "Speakers & Microphone" at bounding box center [208, 141] width 72 height 16
click at [233, 140] on button "Speakers & Microphone" at bounding box center [235, 141] width 5 height 5
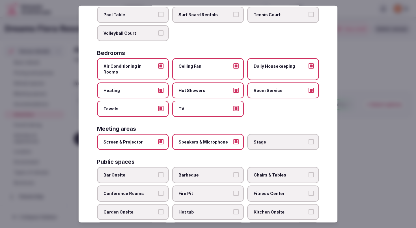
click at [144, 190] on span "Conference Rooms" at bounding box center [129, 193] width 53 height 6
click at [158, 190] on button "Conference Rooms" at bounding box center [160, 192] width 5 height 5
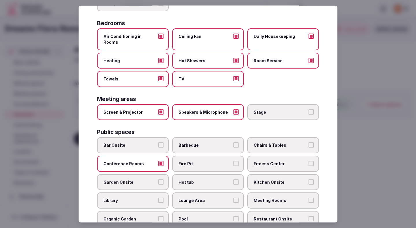
scroll to position [111, 0]
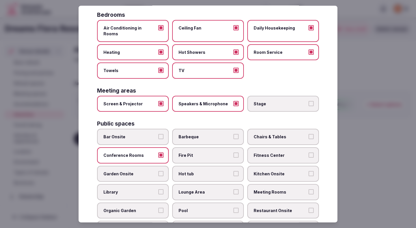
click at [256, 134] on span "Chairs & Tables" at bounding box center [280, 137] width 53 height 6
click at [309, 134] on button "Chairs & Tables" at bounding box center [311, 136] width 5 height 5
click at [260, 152] on span "Fitness Center" at bounding box center [280, 155] width 53 height 6
click at [309, 152] on button "Fitness Center" at bounding box center [311, 154] width 5 height 5
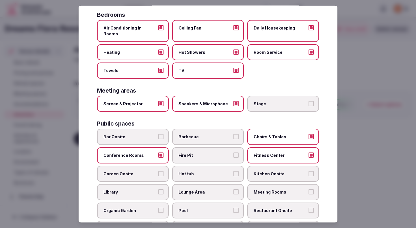
drag, startPoint x: 269, startPoint y: 188, endPoint x: 218, endPoint y: 188, distance: 50.8
click at [269, 189] on span "Meeting Rooms" at bounding box center [280, 192] width 53 height 6
click at [309, 189] on button "Meeting Rooms" at bounding box center [311, 191] width 5 height 5
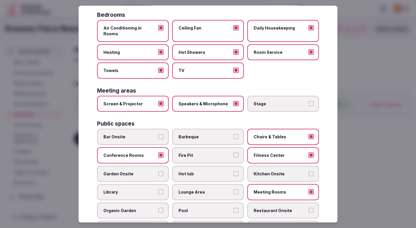
click at [205, 189] on label "Lounge Area" at bounding box center [208, 192] width 72 height 16
click at [233, 189] on button "Lounge Area" at bounding box center [235, 191] width 5 height 5
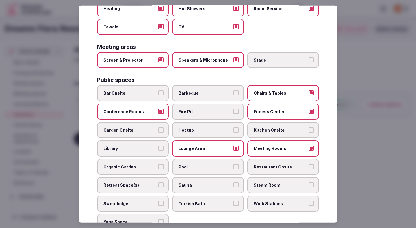
scroll to position [155, 0]
click at [272, 163] on span "Restaurant Onsite" at bounding box center [280, 166] width 53 height 6
click at [309, 163] on button "Restaurant Onsite" at bounding box center [311, 165] width 5 height 5
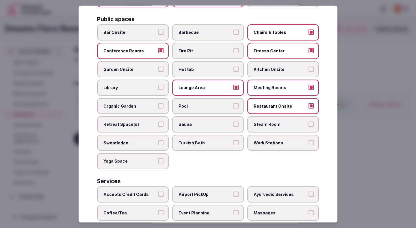
scroll to position [217, 0]
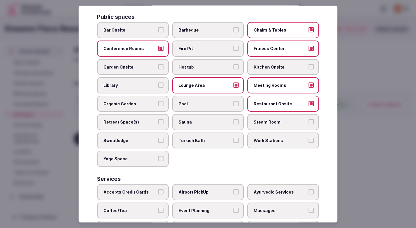
click at [136, 189] on span "Accepts Credit Cards" at bounding box center [129, 192] width 53 height 6
click at [158, 189] on button "Accepts Credit Cards" at bounding box center [160, 191] width 5 height 5
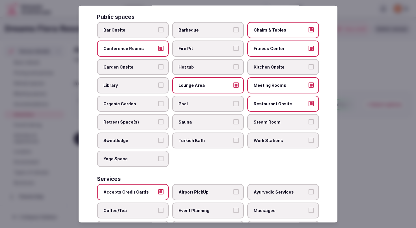
click at [132, 207] on span "Coffee/Tea" at bounding box center [129, 210] width 53 height 6
click at [158, 207] on button "Coffee/Tea" at bounding box center [160, 209] width 5 height 5
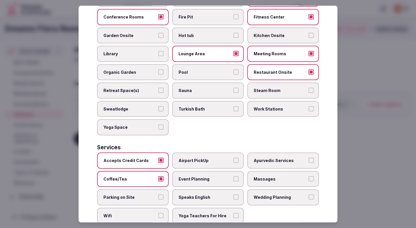
scroll to position [258, 0]
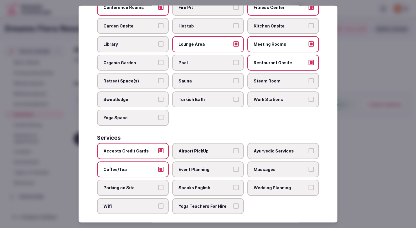
click at [135, 186] on label "Parking on Site" at bounding box center [133, 187] width 72 height 16
click at [158, 186] on button "Parking on Site" at bounding box center [160, 187] width 5 height 5
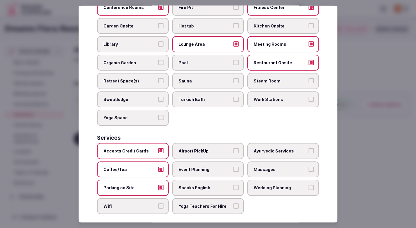
click at [134, 203] on span "Wifi" at bounding box center [129, 206] width 53 height 6
click at [158, 203] on button "Wifi" at bounding box center [160, 205] width 5 height 5
click at [198, 205] on label "Yoga Teachers For Hire" at bounding box center [208, 206] width 72 height 16
click at [233, 205] on button "Yoga Teachers For Hire" at bounding box center [235, 205] width 5 height 5
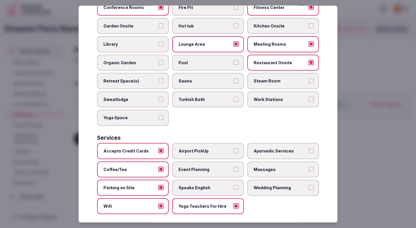
click at [195, 185] on span "Speaks English" at bounding box center [205, 188] width 53 height 6
click at [233, 185] on button "Speaks English" at bounding box center [235, 187] width 5 height 5
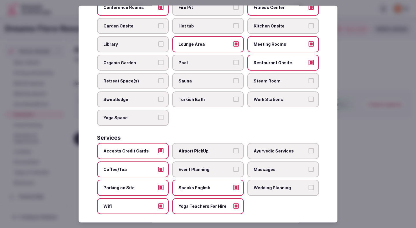
click at [194, 168] on label "Event Planning" at bounding box center [208, 169] width 72 height 16
click at [233, 168] on button "Event Planning" at bounding box center [235, 168] width 5 height 5
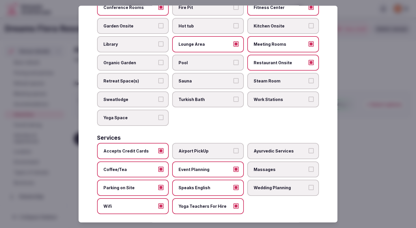
click at [195, 148] on span "Airport PickUp" at bounding box center [205, 151] width 53 height 6
click at [233, 148] on button "Airport PickUp" at bounding box center [235, 150] width 5 height 5
click at [270, 185] on label "Wedding Planning" at bounding box center [283, 187] width 72 height 16
click at [309, 185] on button "Wedding Planning" at bounding box center [311, 187] width 5 height 5
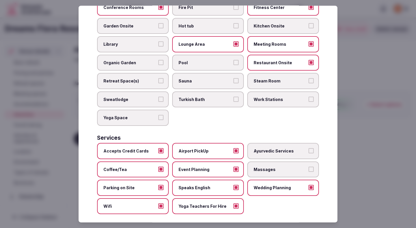
click at [378, 78] on div at bounding box center [208, 114] width 416 height 228
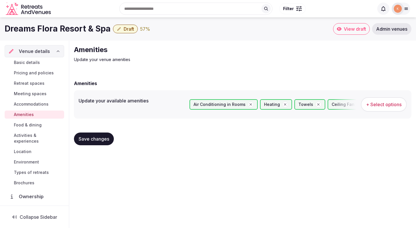
click at [109, 139] on button "Save changes" at bounding box center [94, 138] width 40 height 13
click at [40, 122] on span "Food & dining" at bounding box center [28, 125] width 28 height 6
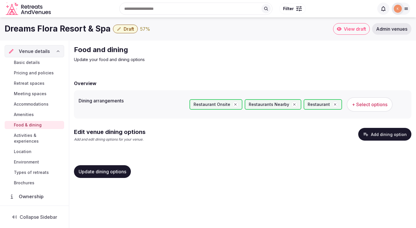
drag, startPoint x: 105, startPoint y: 174, endPoint x: 278, endPoint y: 171, distance: 172.5
click at [278, 171] on div "Update dining options" at bounding box center [242, 171] width 337 height 13
click at [391, 136] on button "Add dining option" at bounding box center [384, 134] width 53 height 13
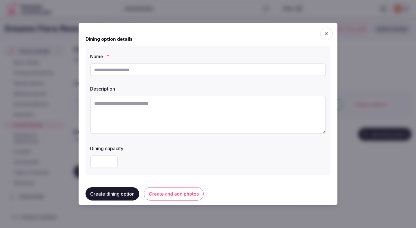
click at [243, 72] on input "text" at bounding box center [208, 69] width 236 height 13
type input "*******"
click at [208, 103] on textarea at bounding box center [208, 115] width 236 height 38
paste textarea "**********"
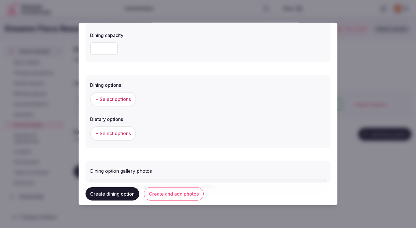
scroll to position [127, 0]
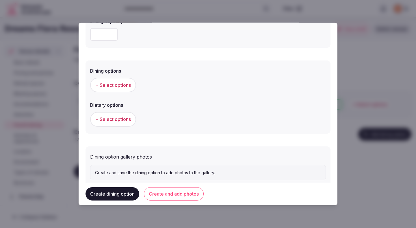
type textarea "**********"
click at [121, 84] on span "+ Select options" at bounding box center [113, 85] width 36 height 6
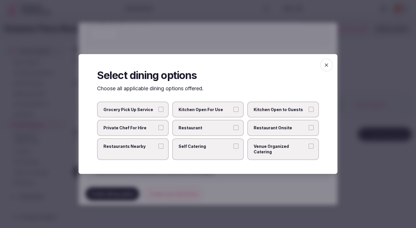
click at [222, 131] on span "Restaurant" at bounding box center [205, 128] width 53 height 6
click at [233, 130] on button "Restaurant" at bounding box center [235, 127] width 5 height 5
click at [284, 129] on span "Restaurant Onsite" at bounding box center [280, 128] width 53 height 6
click at [309, 129] on button "Restaurant Onsite" at bounding box center [311, 127] width 5 height 5
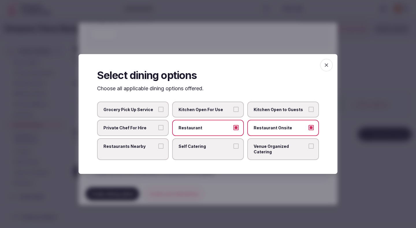
click at [214, 186] on div at bounding box center [208, 114] width 416 height 228
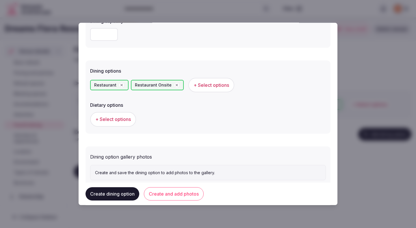
scroll to position [143, 0]
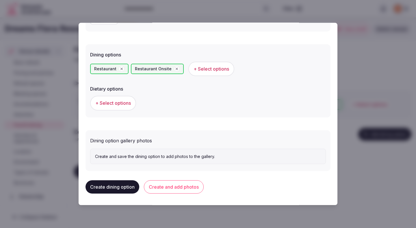
click at [127, 101] on span "+ Select options" at bounding box center [113, 103] width 36 height 6
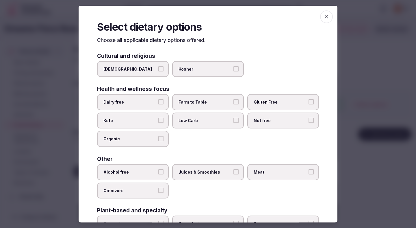
click at [137, 104] on span "Dairy free" at bounding box center [129, 102] width 53 height 6
click at [158, 104] on button "Dairy free" at bounding box center [160, 101] width 5 height 5
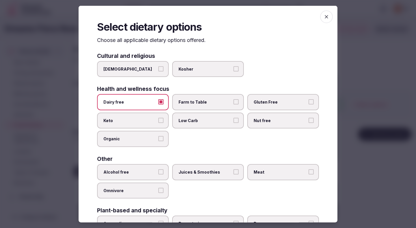
click at [191, 104] on span "Farm to Table" at bounding box center [205, 102] width 53 height 6
click at [233, 104] on button "Farm to Table" at bounding box center [235, 101] width 5 height 5
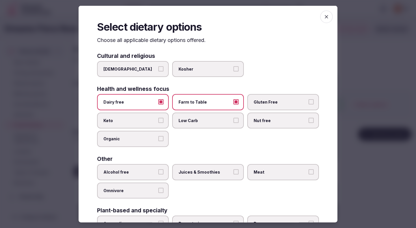
click at [263, 102] on span "Gluten Free" at bounding box center [280, 102] width 53 height 6
click at [309, 102] on button "Gluten Free" at bounding box center [311, 101] width 5 height 5
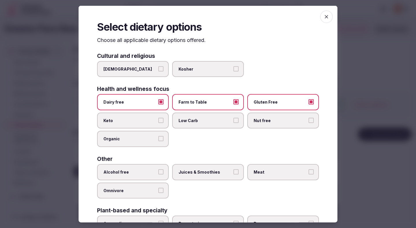
click at [263, 120] on span "Nut free" at bounding box center [280, 120] width 53 height 6
click at [309, 120] on button "Nut free" at bounding box center [311, 119] width 5 height 5
click at [150, 141] on span "Organic" at bounding box center [129, 139] width 53 height 6
click at [158, 141] on button "Organic" at bounding box center [160, 138] width 5 height 5
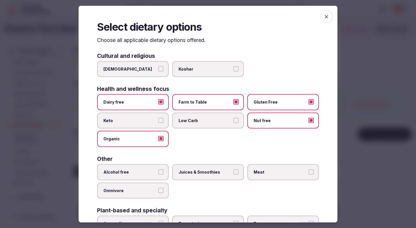
click at [147, 176] on label "Alcohol free" at bounding box center [133, 172] width 72 height 16
click at [158, 174] on button "Alcohol free" at bounding box center [160, 171] width 5 height 5
click at [188, 179] on label "Juices & Smoothies" at bounding box center [208, 172] width 72 height 16
click at [233, 174] on button "Juices & Smoothies" at bounding box center [235, 171] width 5 height 5
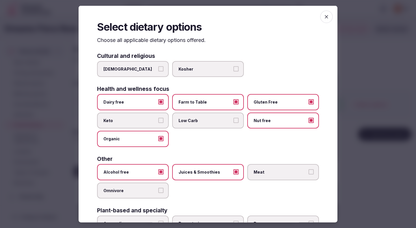
click at [288, 167] on label "Meat" at bounding box center [283, 172] width 72 height 16
click at [309, 169] on button "Meat" at bounding box center [311, 171] width 5 height 5
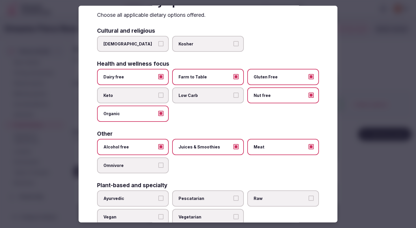
scroll to position [42, 0]
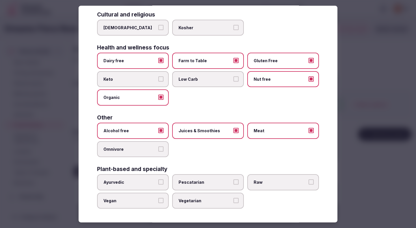
click at [138, 203] on label "Vegan" at bounding box center [133, 200] width 72 height 16
click at [158, 203] on button "Vegan" at bounding box center [160, 199] width 5 height 5
click at [203, 195] on label "Vegetarian" at bounding box center [208, 200] width 72 height 16
click at [233, 197] on button "Vegetarian" at bounding box center [235, 199] width 5 height 5
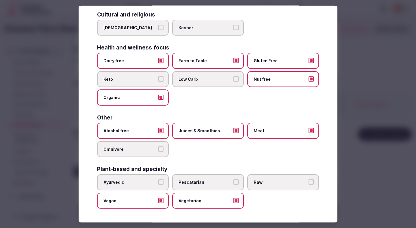
click at [344, 162] on div at bounding box center [208, 114] width 416 height 228
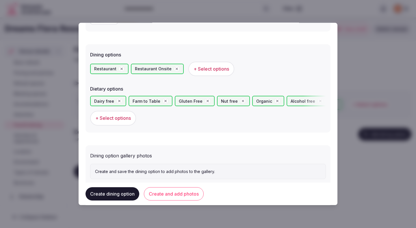
scroll to position [158, 0]
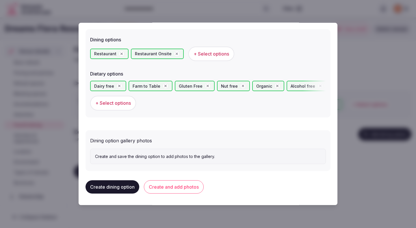
click at [163, 187] on button "Create and add photos" at bounding box center [174, 186] width 60 height 13
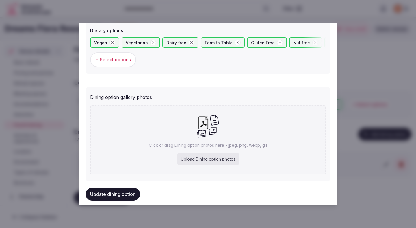
scroll to position [211, 0]
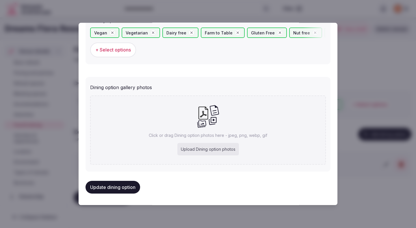
click at [187, 149] on div "Upload Dining option photos" at bounding box center [208, 149] width 62 height 13
type input "**********"
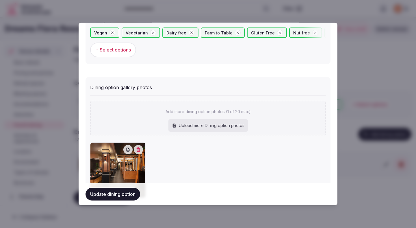
click at [127, 198] on button "Update dining option" at bounding box center [113, 193] width 55 height 13
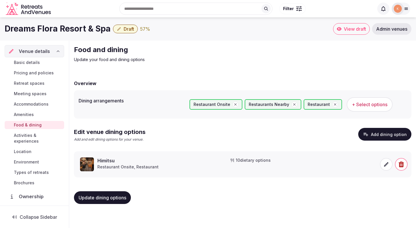
click at [122, 194] on span "Update dining options" at bounding box center [103, 197] width 48 height 6
click at [56, 135] on span "Activities & experiences" at bounding box center [38, 138] width 48 height 12
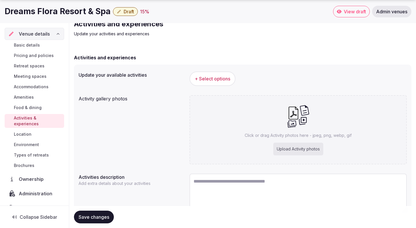
scroll to position [54, 0]
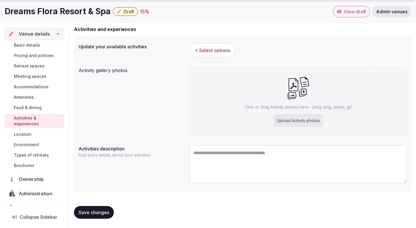
click at [202, 157] on textarea at bounding box center [298, 164] width 217 height 38
paste textarea "**********"
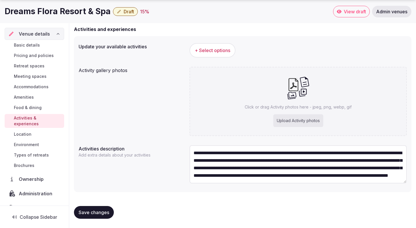
scroll to position [3, 0]
type textarea "**********"
click at [94, 211] on span "Save changes" at bounding box center [94, 212] width 31 height 6
click at [217, 47] on span "+ Select options" at bounding box center [213, 50] width 36 height 6
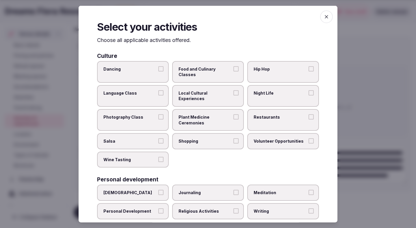
click at [260, 114] on span "Restaurants" at bounding box center [280, 117] width 53 height 6
click at [309, 114] on button "Restaurants" at bounding box center [311, 116] width 5 height 5
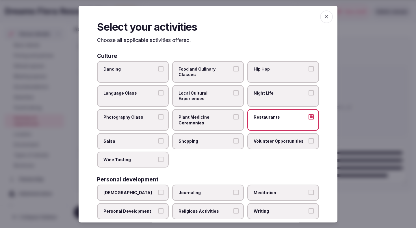
click at [233, 90] on button "Local Cultural Experiences" at bounding box center [235, 92] width 5 height 5
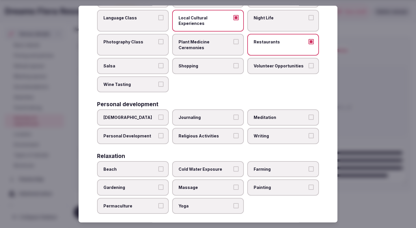
scroll to position [77, 0]
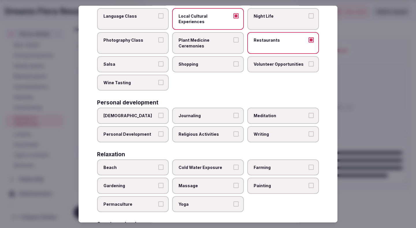
click at [153, 159] on label "Beach" at bounding box center [133, 167] width 72 height 16
click at [158, 164] on button "Beach" at bounding box center [160, 166] width 5 height 5
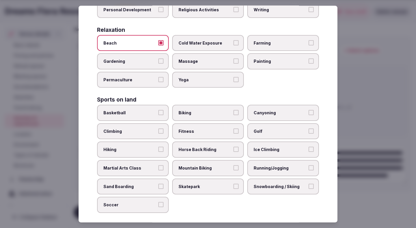
scroll to position [202, 0]
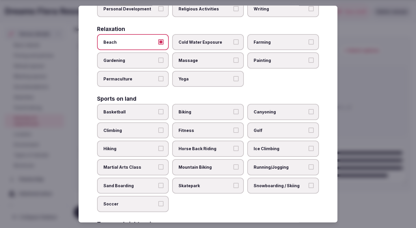
click at [262, 159] on label "Running/Jogging" at bounding box center [283, 167] width 72 height 16
click at [309, 164] on button "Running/Jogging" at bounding box center [311, 166] width 5 height 5
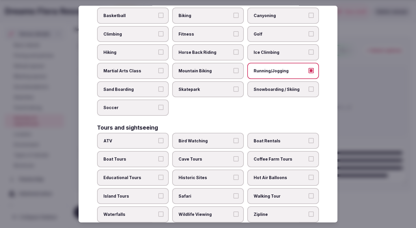
scroll to position [323, 0]
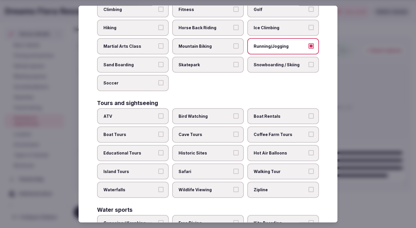
click at [270, 168] on span "Walking Tour" at bounding box center [280, 171] width 53 height 6
click at [309, 168] on button "Walking Tour" at bounding box center [311, 170] width 5 height 5
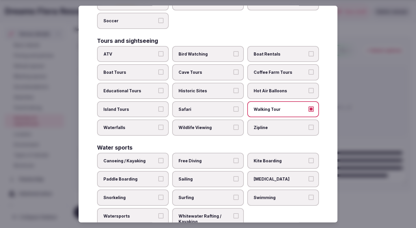
scroll to position [395, 0]
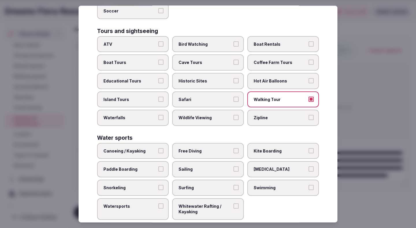
click at [151, 185] on span "Snorkeling" at bounding box center [129, 188] width 53 height 6
click at [158, 185] on button "Snorkeling" at bounding box center [160, 187] width 5 height 5
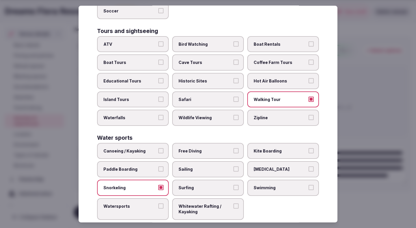
click at [200, 166] on span "Sailing" at bounding box center [205, 169] width 53 height 6
click at [233, 166] on button "Sailing" at bounding box center [235, 168] width 5 height 5
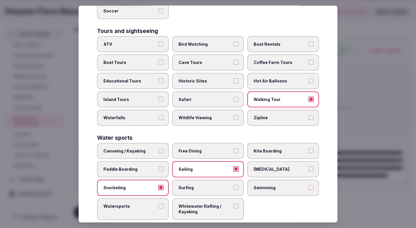
click at [280, 182] on label "Swimming" at bounding box center [283, 187] width 72 height 16
click at [309, 185] on button "Swimming" at bounding box center [311, 187] width 5 height 5
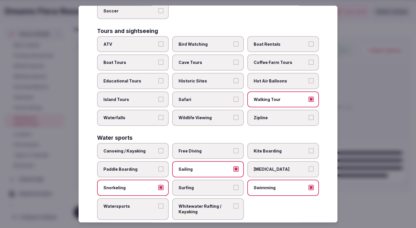
click at [164, 198] on label "Watersports" at bounding box center [133, 209] width 72 height 22
click at [164, 203] on button "Watersports" at bounding box center [160, 205] width 5 height 5
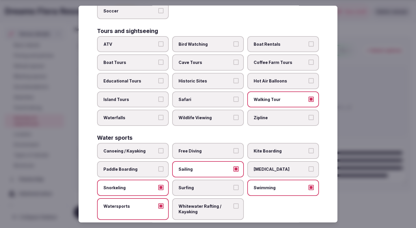
click at [392, 142] on div at bounding box center [208, 114] width 416 height 228
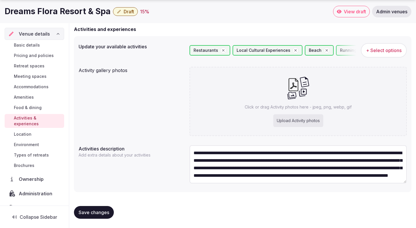
scroll to position [8, 0]
click at [103, 212] on span "Save changes" at bounding box center [94, 212] width 31 height 6
click at [96, 210] on span "Save changes" at bounding box center [94, 212] width 31 height 6
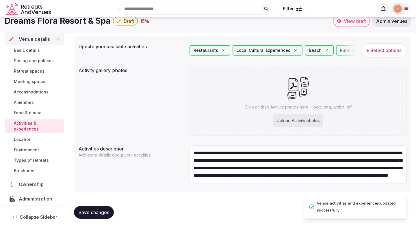
scroll to position [0, 0]
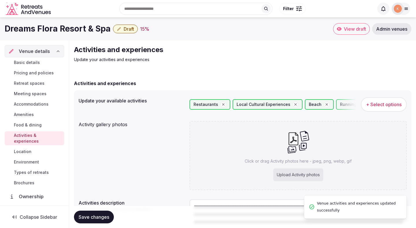
click at [36, 63] on span "Basic details" at bounding box center [27, 63] width 26 height 6
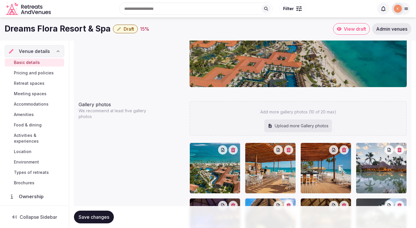
scroll to position [521, 0]
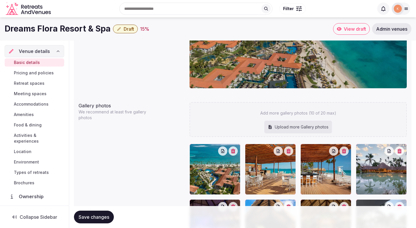
click at [278, 128] on div "Upload more Gallery photos" at bounding box center [298, 126] width 68 height 13
type input "**********"
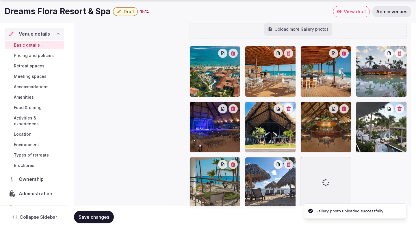
scroll to position [646, 0]
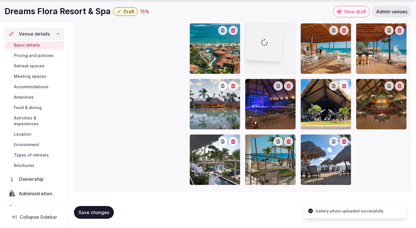
drag, startPoint x: 331, startPoint y: 169, endPoint x: 268, endPoint y: 66, distance: 121.2
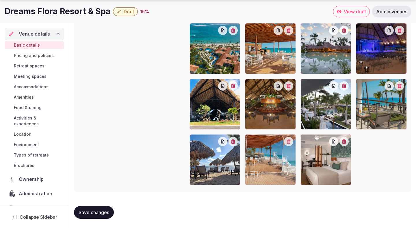
drag, startPoint x: 318, startPoint y: 105, endPoint x: 285, endPoint y: 174, distance: 76.7
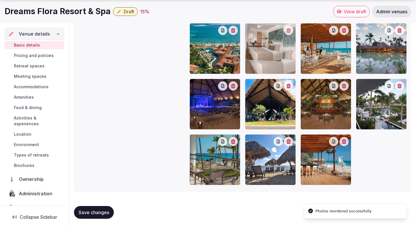
drag, startPoint x: 310, startPoint y: 170, endPoint x: 255, endPoint y: 69, distance: 115.7
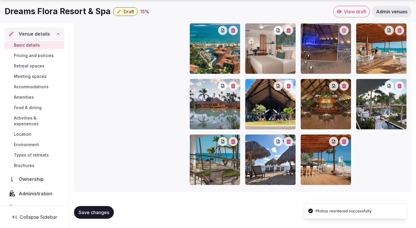
drag, startPoint x: 213, startPoint y: 113, endPoint x: 333, endPoint y: 48, distance: 136.9
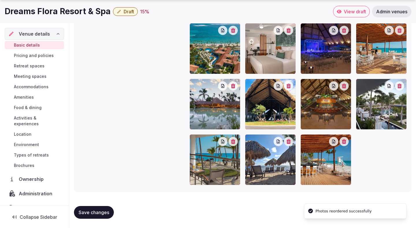
click at [98, 213] on span "Save changes" at bounding box center [94, 212] width 31 height 6
click at [131, 14] on button "Draft" at bounding box center [125, 11] width 25 height 9
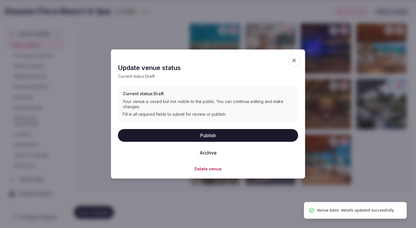
click at [161, 135] on button "Publish" at bounding box center [208, 135] width 180 height 13
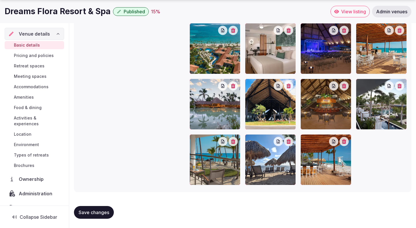
click at [98, 213] on span "Save changes" at bounding box center [94, 212] width 31 height 6
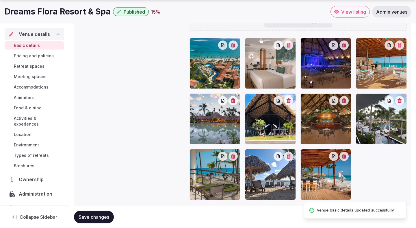
scroll to position [632, 0]
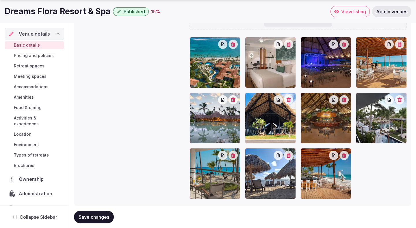
click at [30, 118] on span "Activities & experiences" at bounding box center [38, 121] width 48 height 12
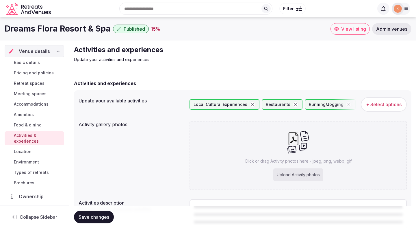
click at [282, 170] on div "Upload Activity photos" at bounding box center [298, 174] width 50 height 13
click at [304, 170] on div "Upload Activity photos" at bounding box center [298, 174] width 50 height 13
type input "**********"
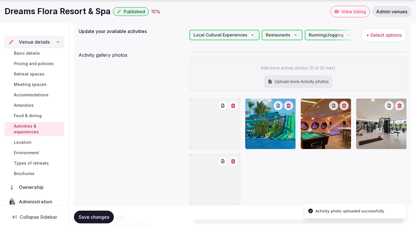
scroll to position [75, 0]
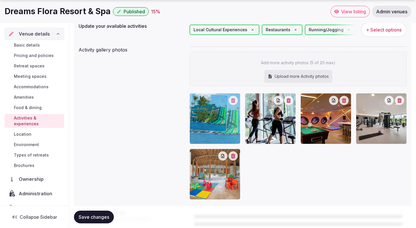
drag, startPoint x: 280, startPoint y: 131, endPoint x: 215, endPoint y: 131, distance: 65.0
click at [215, 131] on body "Search Popular Destinations Toscana, Italy Riviera Maya, Mexico Indonesia, Bali…" at bounding box center [208, 108] width 416 height 366
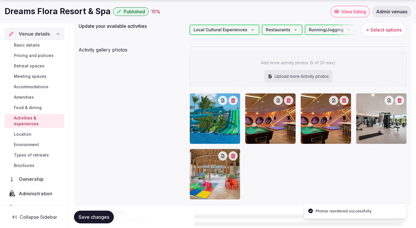
click at [290, 103] on button "button" at bounding box center [288, 100] width 9 height 9
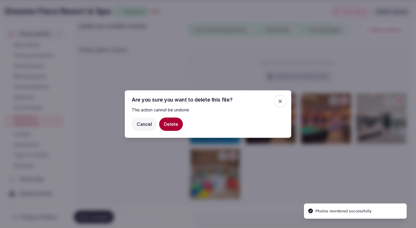
click at [168, 122] on button "Delete" at bounding box center [171, 123] width 24 height 13
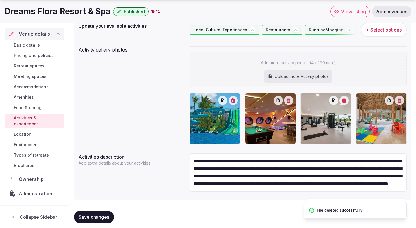
scroll to position [83, 0]
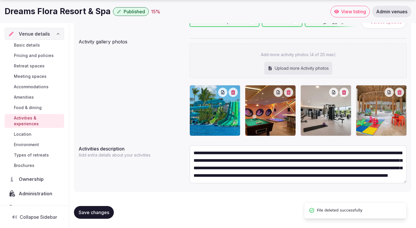
click at [101, 211] on span "Save changes" at bounding box center [94, 212] width 31 height 6
click at [29, 131] on span "Location" at bounding box center [23, 134] width 18 height 6
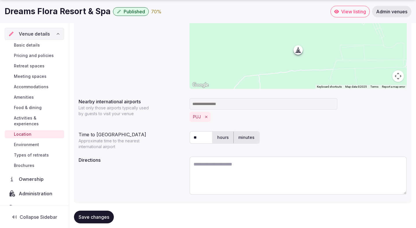
scroll to position [122, 0]
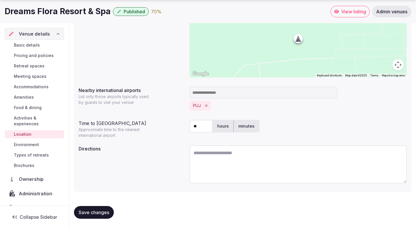
click at [205, 152] on textarea at bounding box center [298, 164] width 217 height 38
paste textarea "**********"
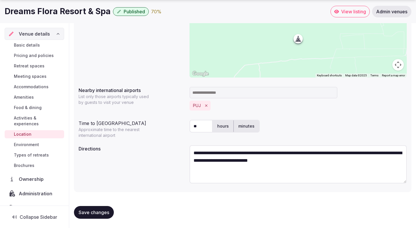
type textarea "**********"
click at [138, 168] on div "**********" at bounding box center [243, 165] width 328 height 44
click at [98, 209] on span "Save changes" at bounding box center [94, 212] width 31 height 6
click at [39, 142] on span "Environment" at bounding box center [26, 145] width 25 height 6
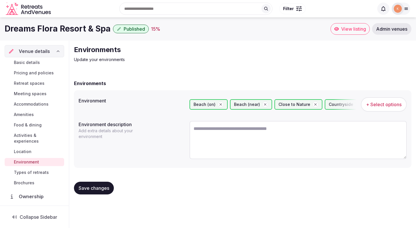
click at [213, 142] on textarea at bounding box center [298, 140] width 217 height 38
paste textarea "**********"
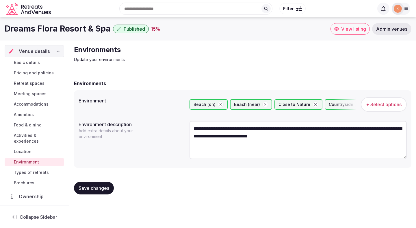
type textarea "**********"
click at [92, 190] on span "Save changes" at bounding box center [94, 188] width 31 height 6
click at [94, 182] on button "Save changes" at bounding box center [94, 187] width 40 height 13
click at [37, 169] on span "Types of retreats" at bounding box center [31, 172] width 35 height 6
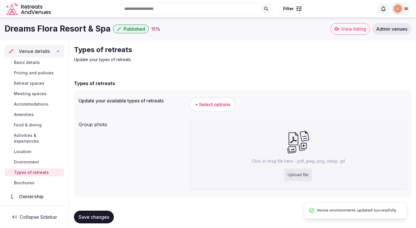
click at [205, 104] on span "+ Select options" at bounding box center [213, 104] width 36 height 6
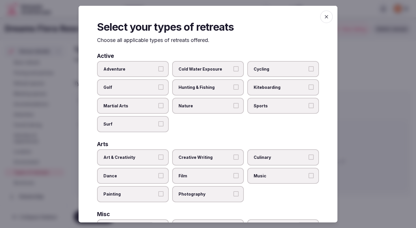
click at [154, 69] on span "Adventure" at bounding box center [129, 69] width 53 height 6
click at [158, 69] on button "Adventure" at bounding box center [160, 68] width 5 height 5
click at [199, 108] on span "Nature" at bounding box center [205, 106] width 53 height 6
click at [233, 108] on button "Nature" at bounding box center [235, 105] width 5 height 5
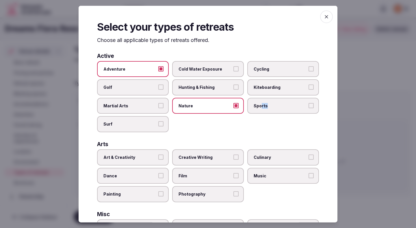
click at [260, 109] on label "Sports" at bounding box center [283, 105] width 72 height 16
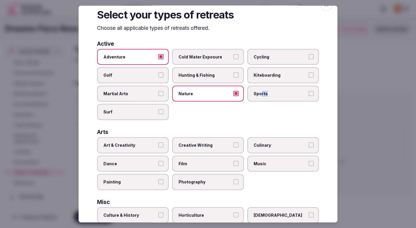
scroll to position [13, 0]
click at [160, 166] on label "Dance" at bounding box center [133, 163] width 72 height 16
click at [160, 165] on button "Dance" at bounding box center [160, 162] width 5 height 5
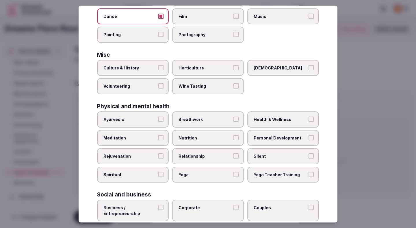
scroll to position [161, 0]
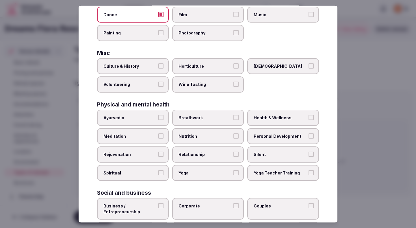
click at [268, 118] on span "Health & Wellness" at bounding box center [280, 118] width 53 height 6
click at [309, 118] on button "Health & Wellness" at bounding box center [311, 117] width 5 height 5
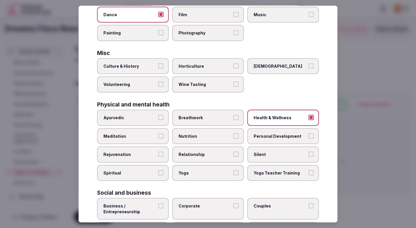
scroll to position [202, 0]
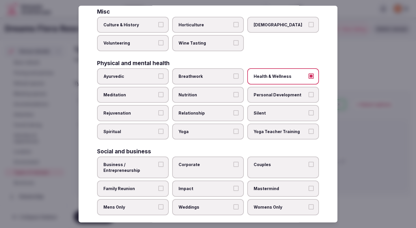
click at [219, 179] on div "Business / Entrepreneurship Corporate Couples Family Reunion Impact Mastermind …" at bounding box center [208, 185] width 222 height 58
click at [216, 168] on label "Corporate" at bounding box center [208, 167] width 72 height 22
click at [233, 167] on button "Corporate" at bounding box center [235, 163] width 5 height 5
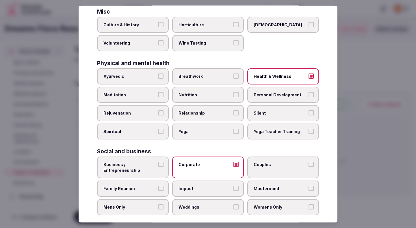
click at [151, 174] on label "Business / Entrepreneurship" at bounding box center [133, 167] width 72 height 22
click at [158, 167] on button "Business / Entrepreneurship" at bounding box center [160, 163] width 5 height 5
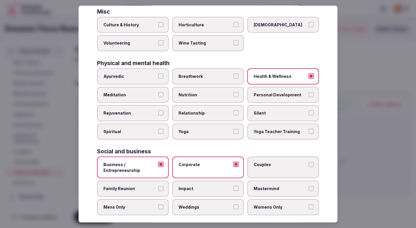
click at [268, 171] on label "Couples" at bounding box center [283, 167] width 72 height 22
click at [309, 167] on button "Couples" at bounding box center [311, 163] width 5 height 5
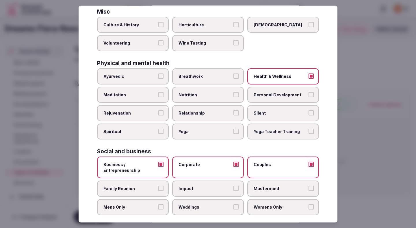
click at [153, 187] on span "Family Reunion" at bounding box center [129, 188] width 53 height 6
click at [158, 187] on button "Family Reunion" at bounding box center [160, 187] width 5 height 5
click at [142, 208] on span "Mens Only" at bounding box center [129, 207] width 53 height 6
click at [158, 208] on button "Mens Only" at bounding box center [160, 206] width 5 height 5
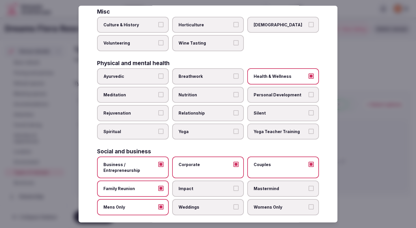
click at [188, 211] on label "Weddings" at bounding box center [208, 207] width 72 height 16
click at [233, 209] on button "Weddings" at bounding box center [235, 206] width 5 height 5
click at [270, 207] on span "Womens Only" at bounding box center [280, 207] width 53 height 6
click at [309, 207] on button "Womens Only" at bounding box center [311, 206] width 5 height 5
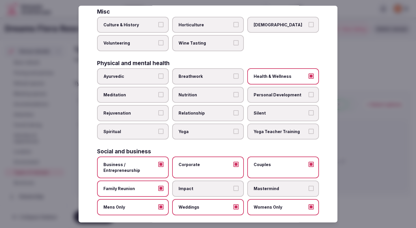
click at [217, 191] on span "Impact" at bounding box center [205, 188] width 53 height 6
click at [233, 191] on button "Impact" at bounding box center [235, 187] width 5 height 5
click at [265, 189] on span "Mastermind" at bounding box center [280, 188] width 53 height 6
click at [309, 189] on button "Mastermind" at bounding box center [311, 187] width 5 height 5
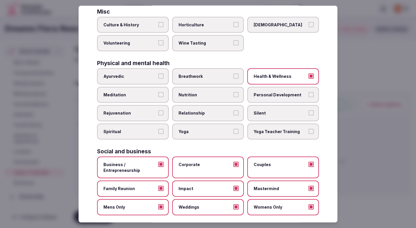
scroll to position [209, 0]
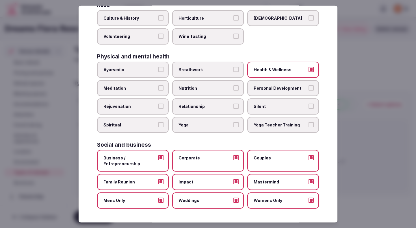
click at [367, 110] on div at bounding box center [208, 114] width 416 height 228
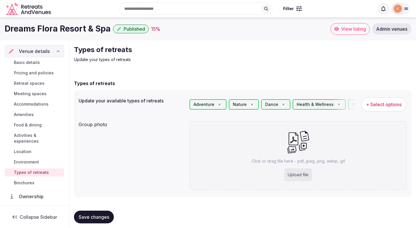
click at [104, 216] on span "Save changes" at bounding box center [94, 217] width 31 height 6
drag, startPoint x: 109, startPoint y: 29, endPoint x: 7, endPoint y: 30, distance: 102.0
click at [7, 30] on div "Dreams Flora Resort & Spa Published 15 %" at bounding box center [168, 28] width 326 height 11
copy h1 "Dreams Flora Resort & Spa"
click at [300, 173] on div "Upload file" at bounding box center [298, 174] width 28 height 13
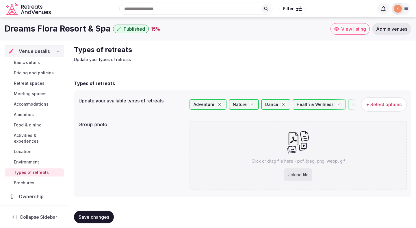
type input "**********"
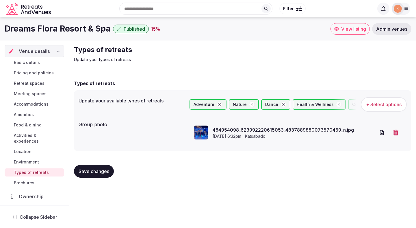
click at [103, 168] on button "Save changes" at bounding box center [94, 171] width 40 height 13
click at [31, 148] on span "Location" at bounding box center [23, 151] width 18 height 6
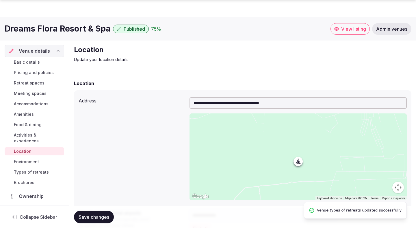
scroll to position [122, 0]
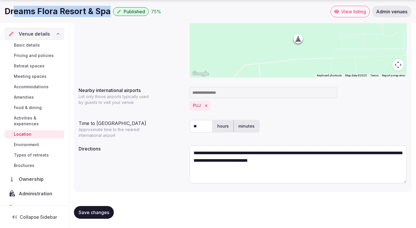
drag, startPoint x: 109, startPoint y: 12, endPoint x: 12, endPoint y: 13, distance: 96.5
click at [12, 13] on h1 "Dreams Flora Resort & Spa" at bounding box center [58, 11] width 106 height 11
copy h1 "eams Flora Resort & Spa"
click at [12, 13] on h1 "Dreams Flora Resort & Spa" at bounding box center [58, 11] width 106 height 11
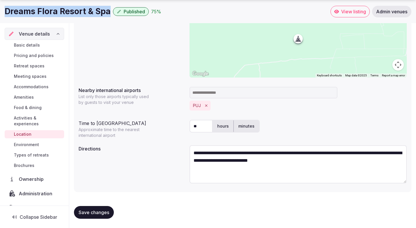
click at [12, 13] on h1 "Dreams Flora Resort & Spa" at bounding box center [58, 11] width 106 height 11
click at [235, 163] on textarea "**********" at bounding box center [298, 164] width 217 height 38
paste textarea "**********"
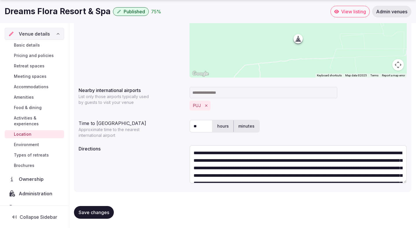
scroll to position [25, 0]
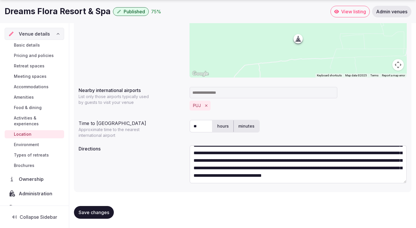
type textarea "**********"
click at [107, 210] on span "Save changes" at bounding box center [94, 212] width 31 height 6
click at [105, 206] on button "Save changes" at bounding box center [94, 212] width 40 height 13
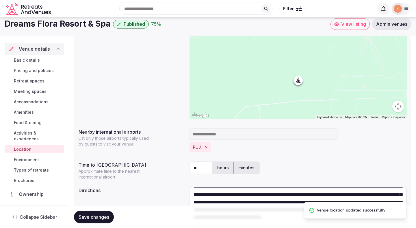
scroll to position [0, 0]
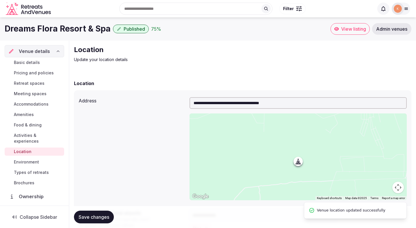
click at [32, 61] on span "Basic details" at bounding box center [27, 63] width 26 height 6
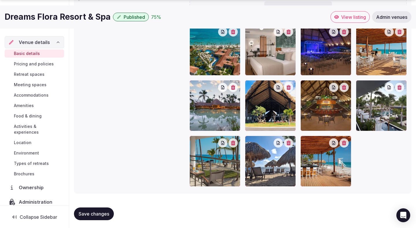
scroll to position [640, 0]
